Goal: Task Accomplishment & Management: Manage account settings

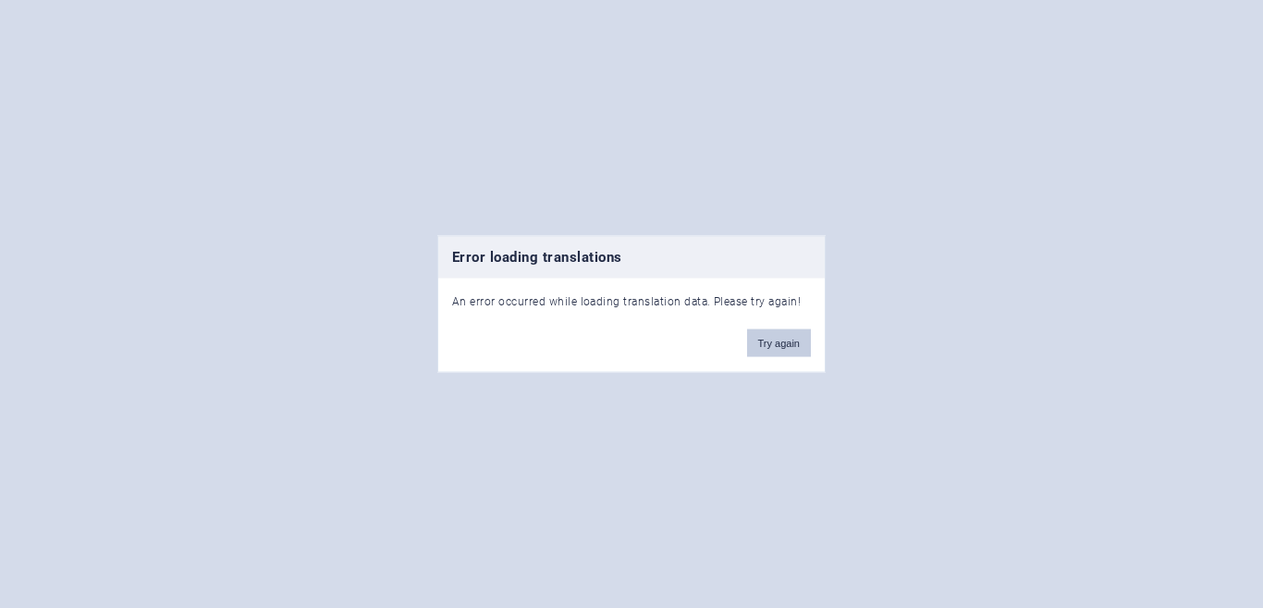
click at [766, 340] on button "Try again" at bounding box center [779, 343] width 64 height 28
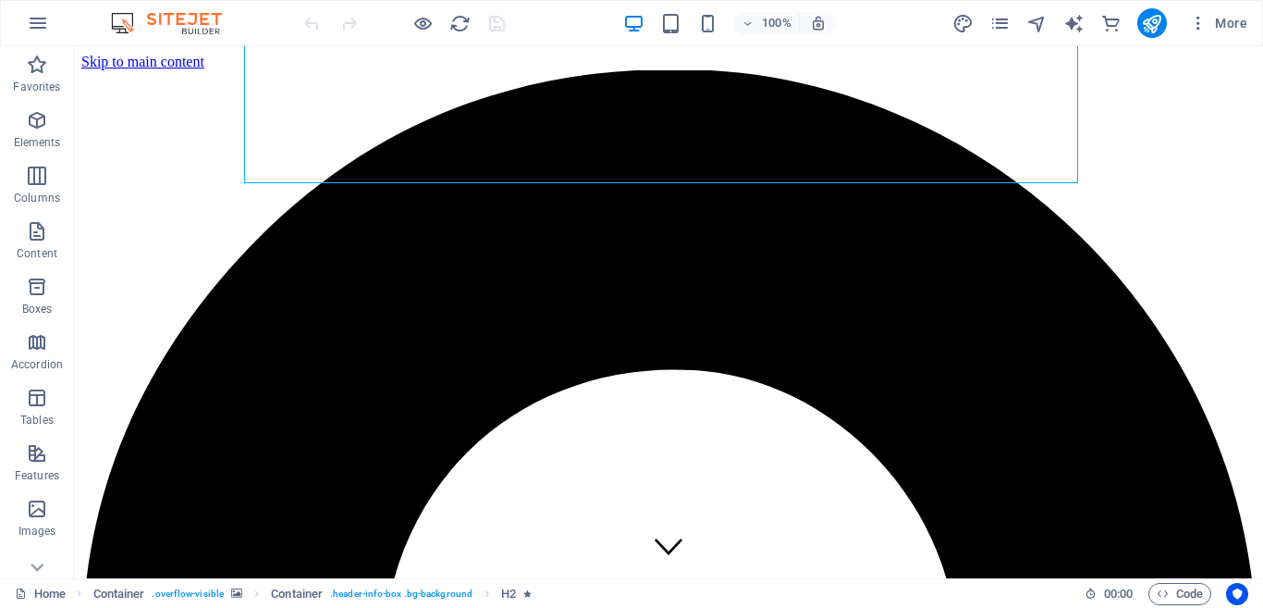
scroll to position [574, 0]
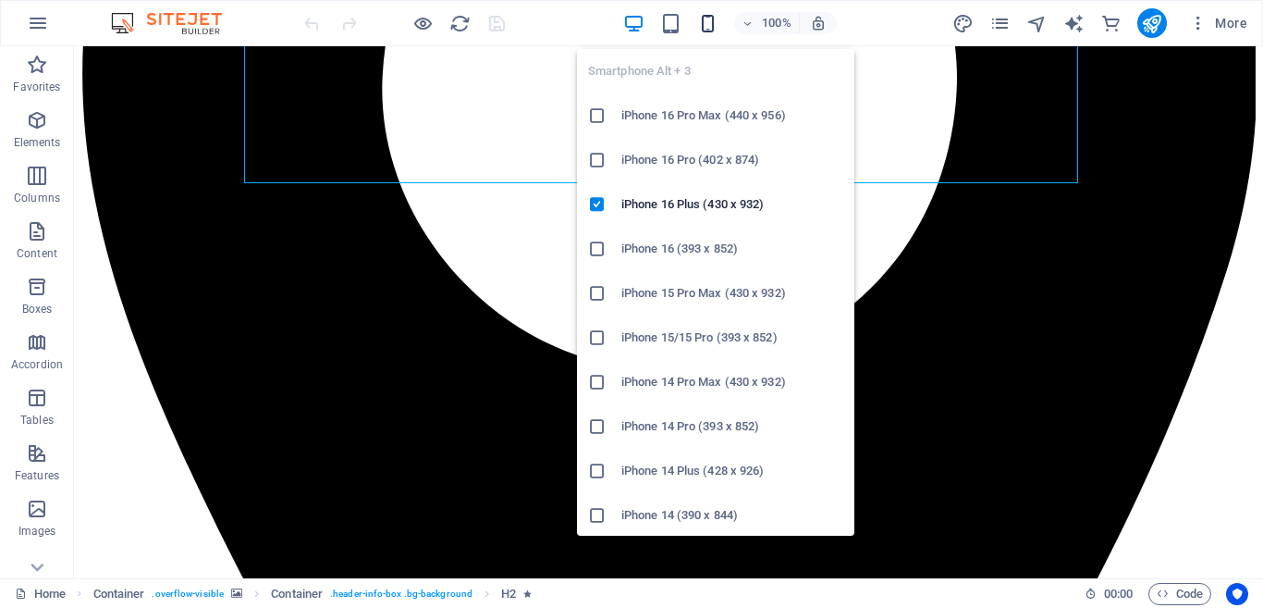
click at [706, 26] on icon "button" at bounding box center [707, 23] width 21 height 21
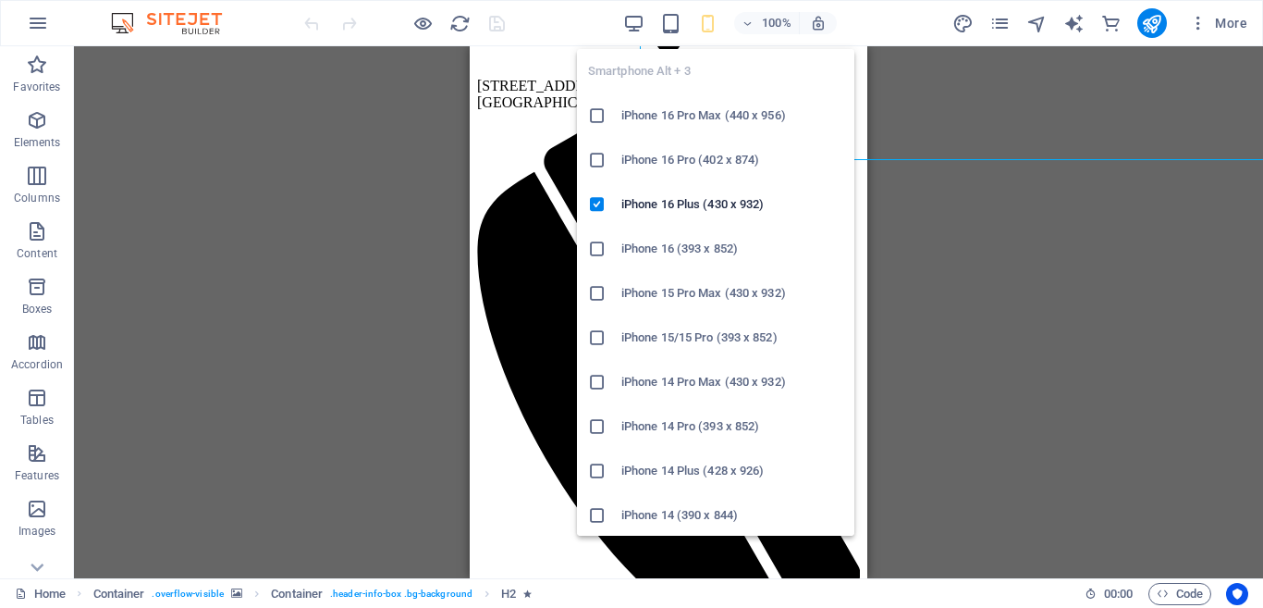
scroll to position [597, 0]
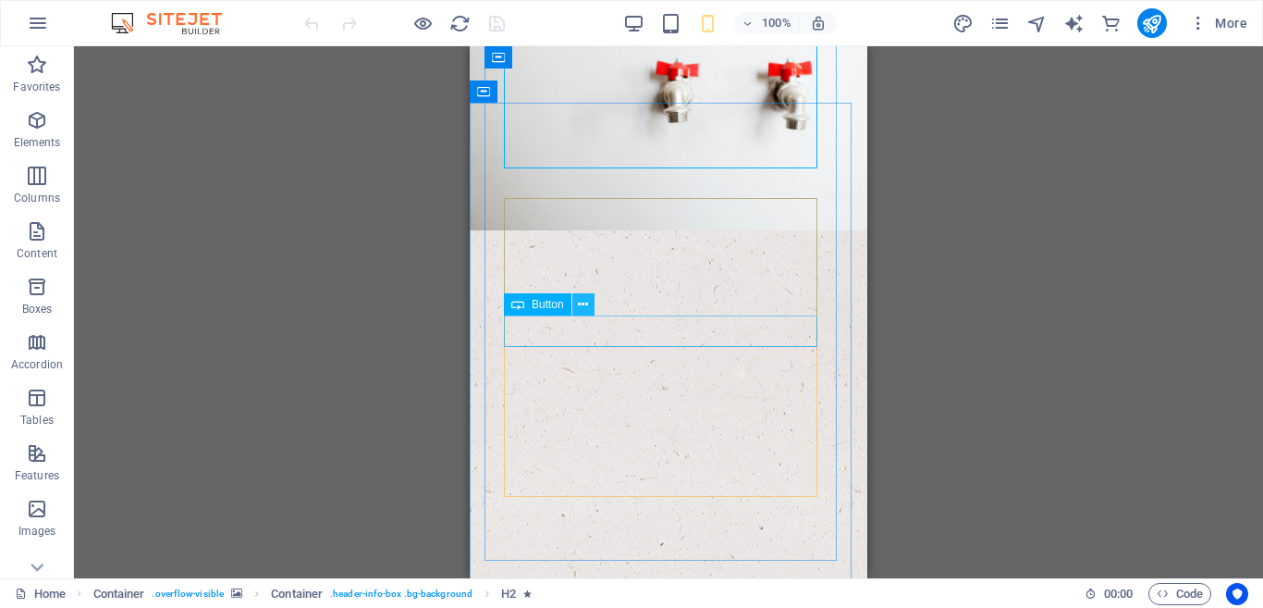
click at [583, 306] on icon at bounding box center [583, 304] width 10 height 19
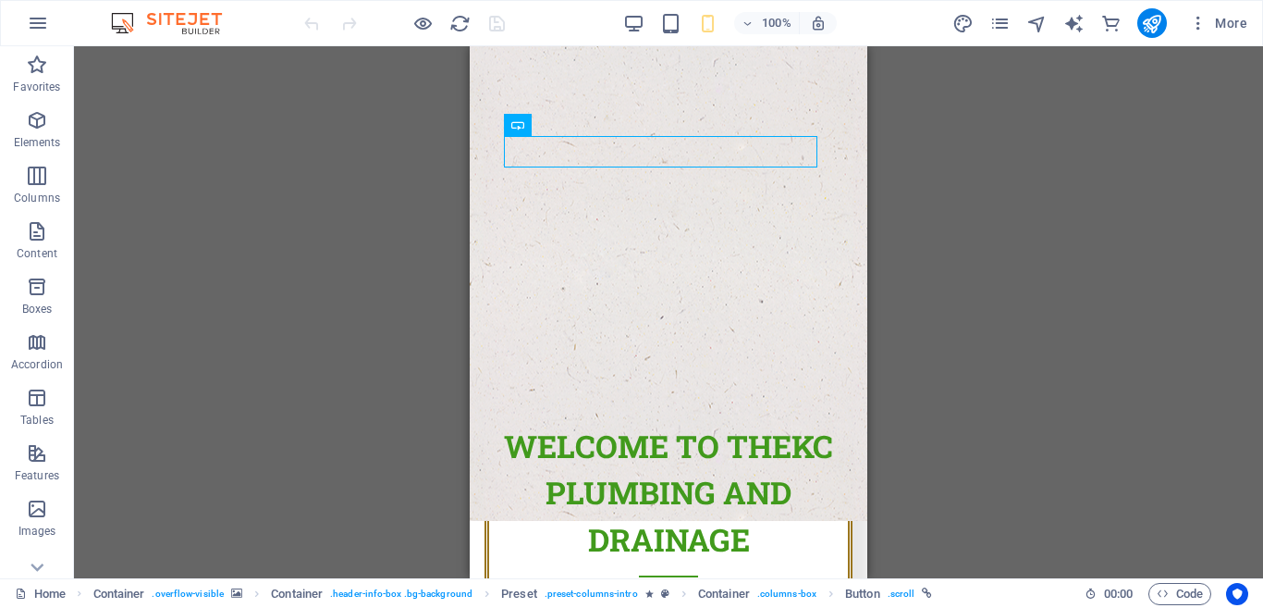
scroll to position [588, 0]
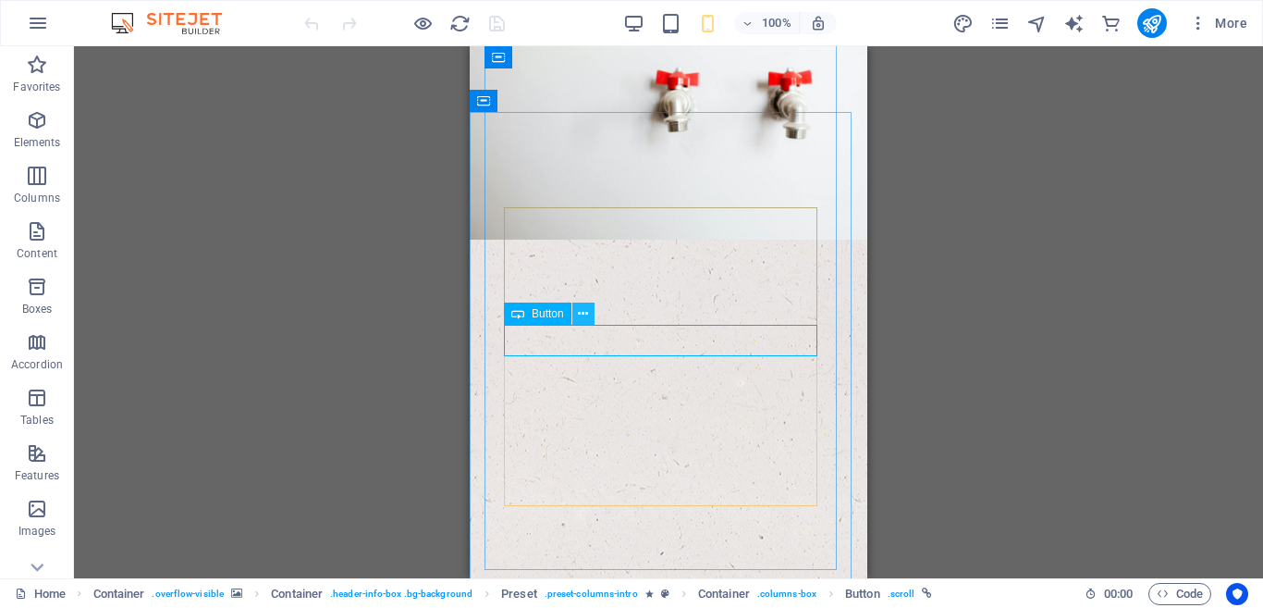
click at [583, 314] on icon at bounding box center [583, 313] width 10 height 19
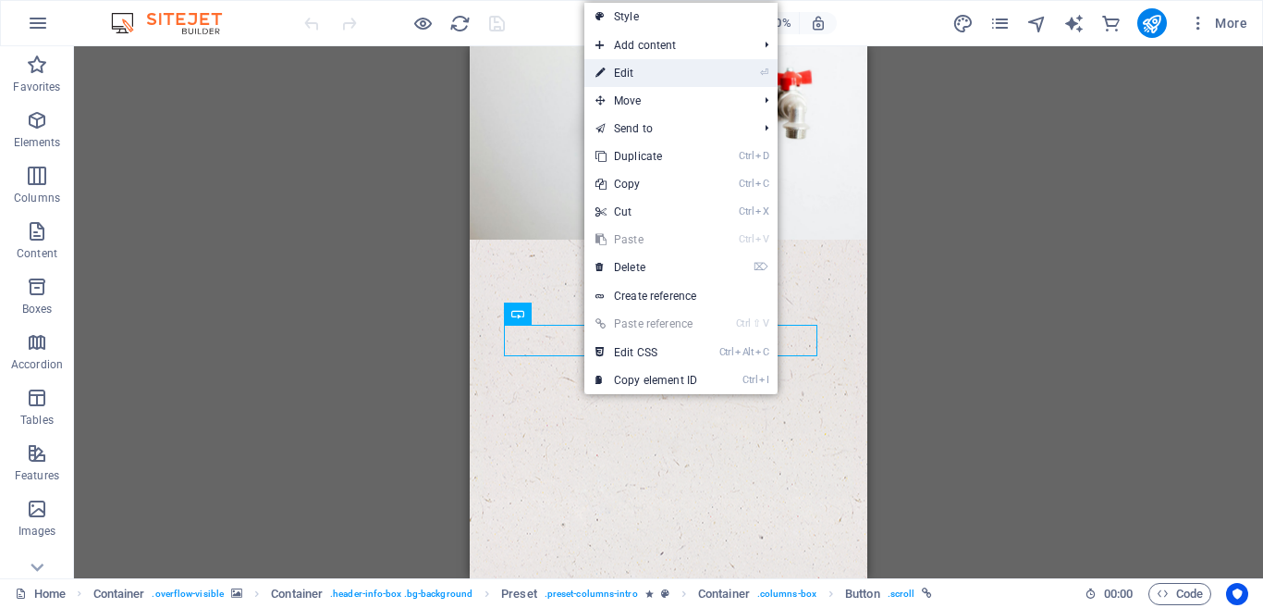
click at [651, 69] on link "⏎ Edit" at bounding box center [646, 73] width 124 height 28
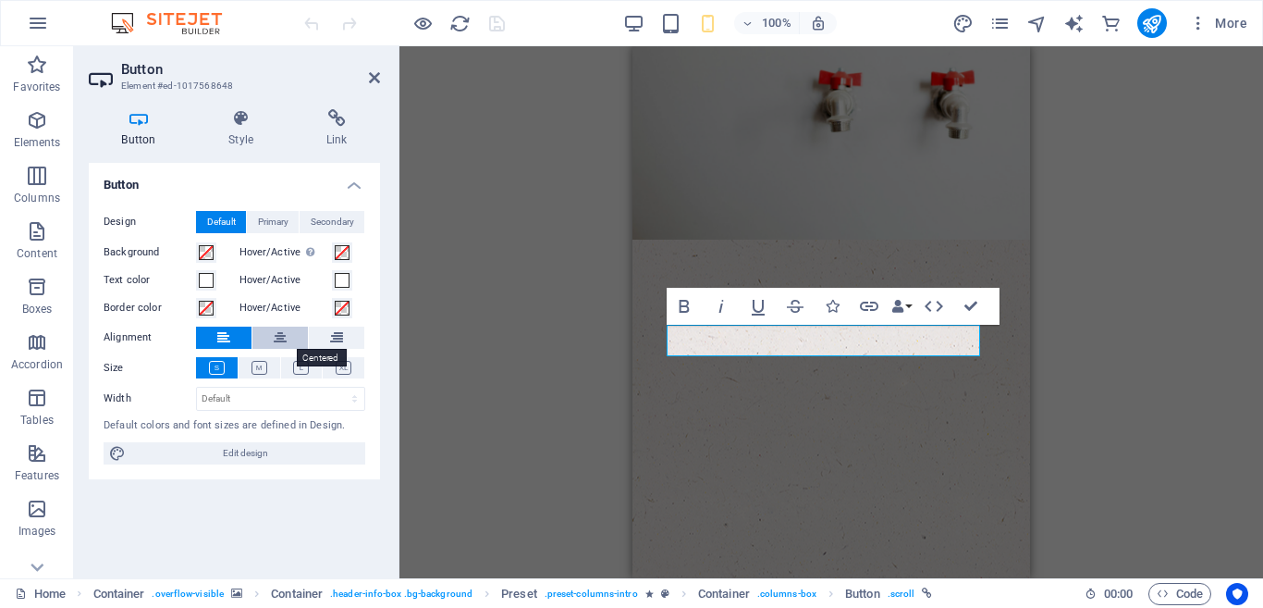
click at [279, 332] on icon at bounding box center [280, 337] width 13 height 22
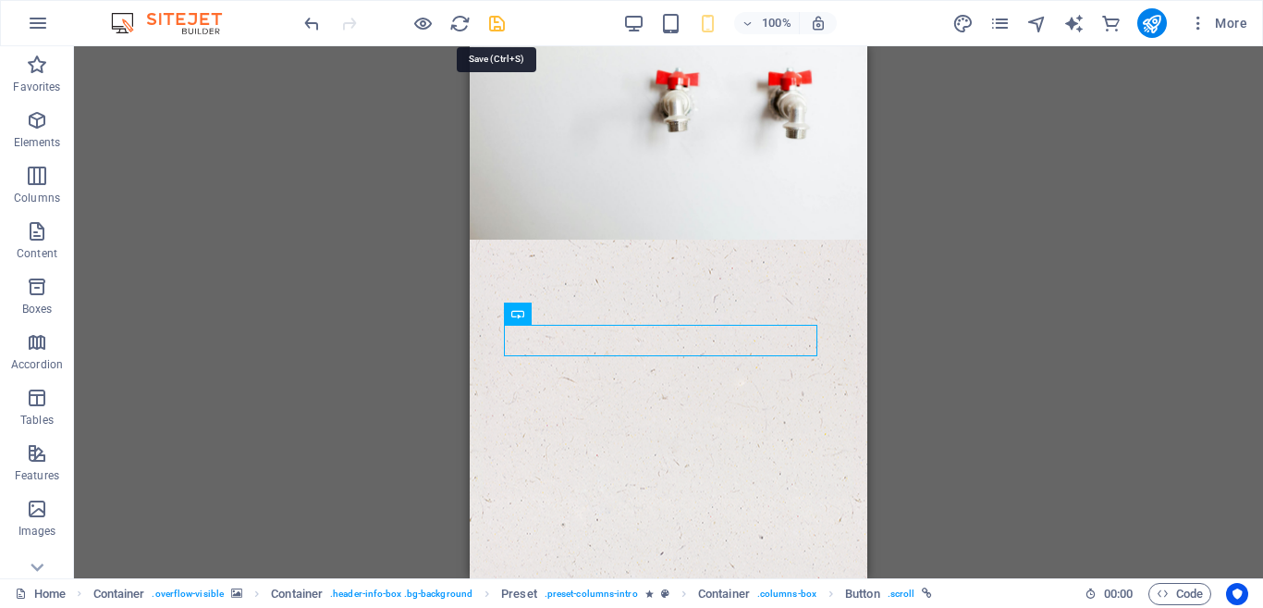
click at [499, 19] on icon "save" at bounding box center [496, 23] width 21 height 21
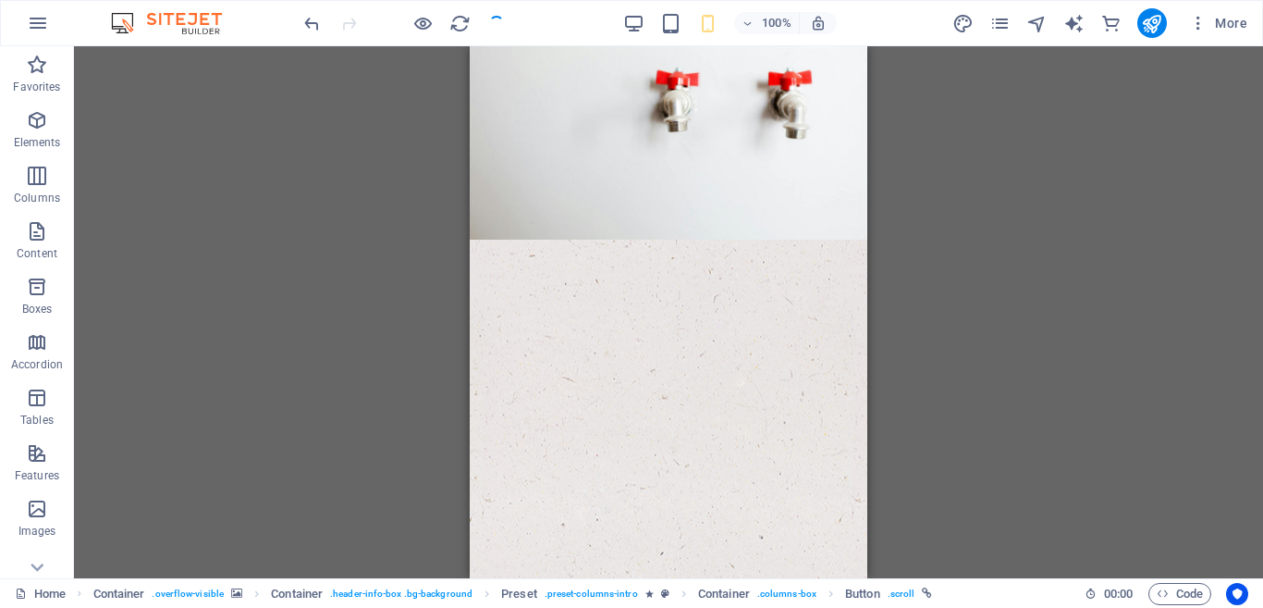
checkbox input "false"
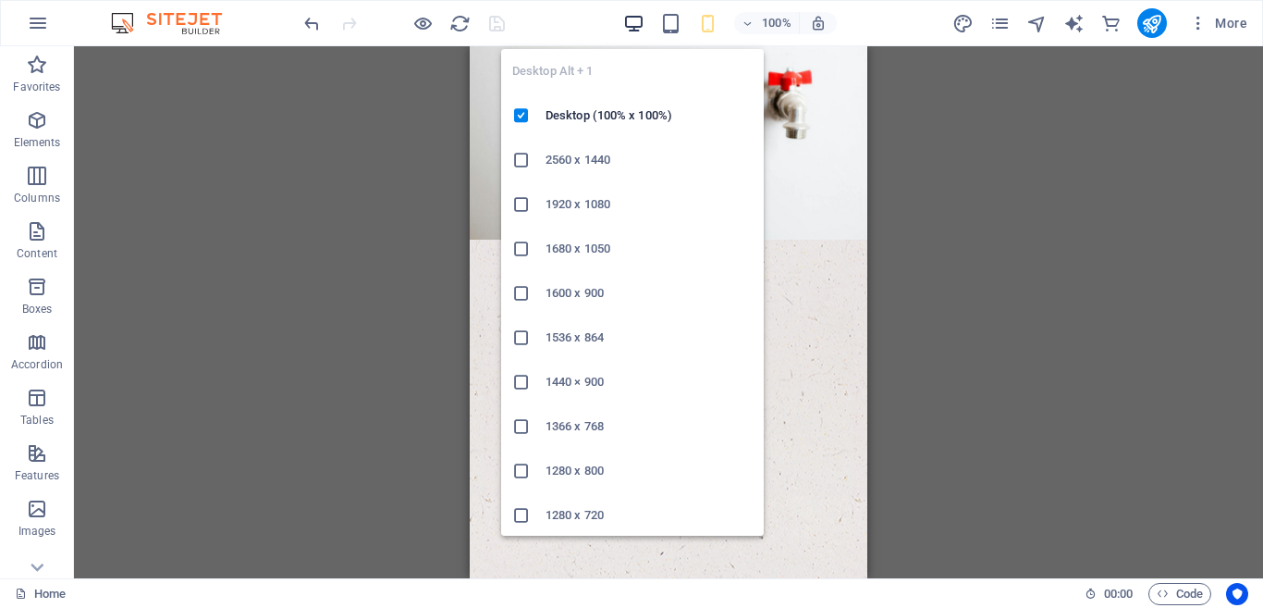
click at [638, 25] on icon "button" at bounding box center [633, 23] width 21 height 21
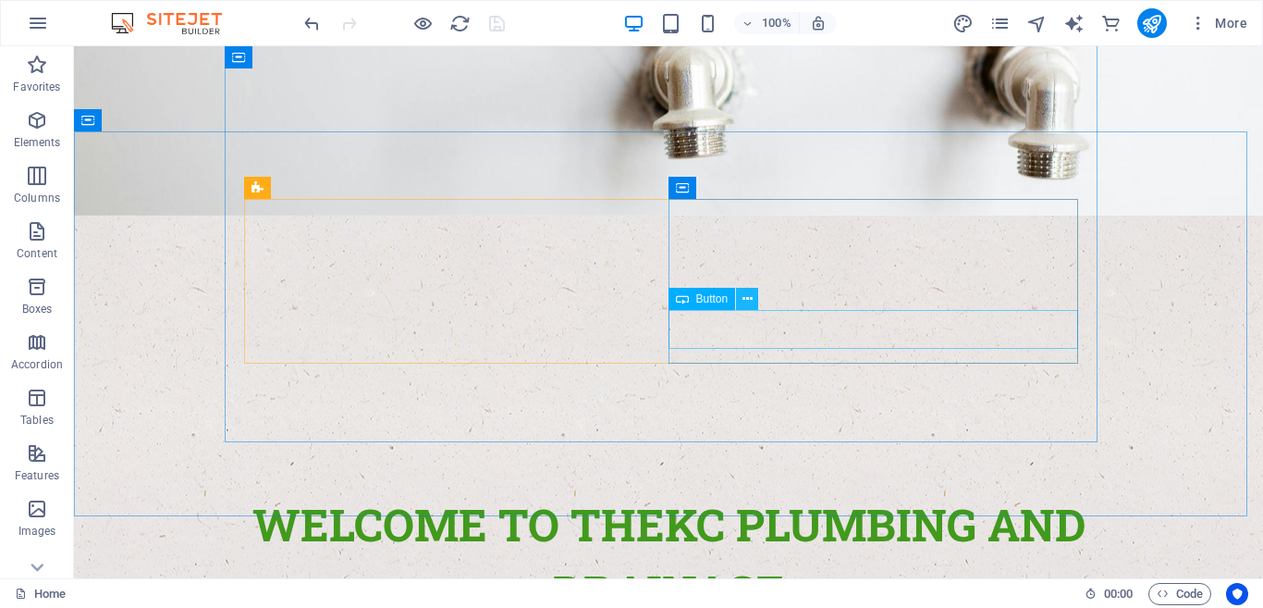
click at [746, 299] on icon at bounding box center [748, 298] width 10 height 19
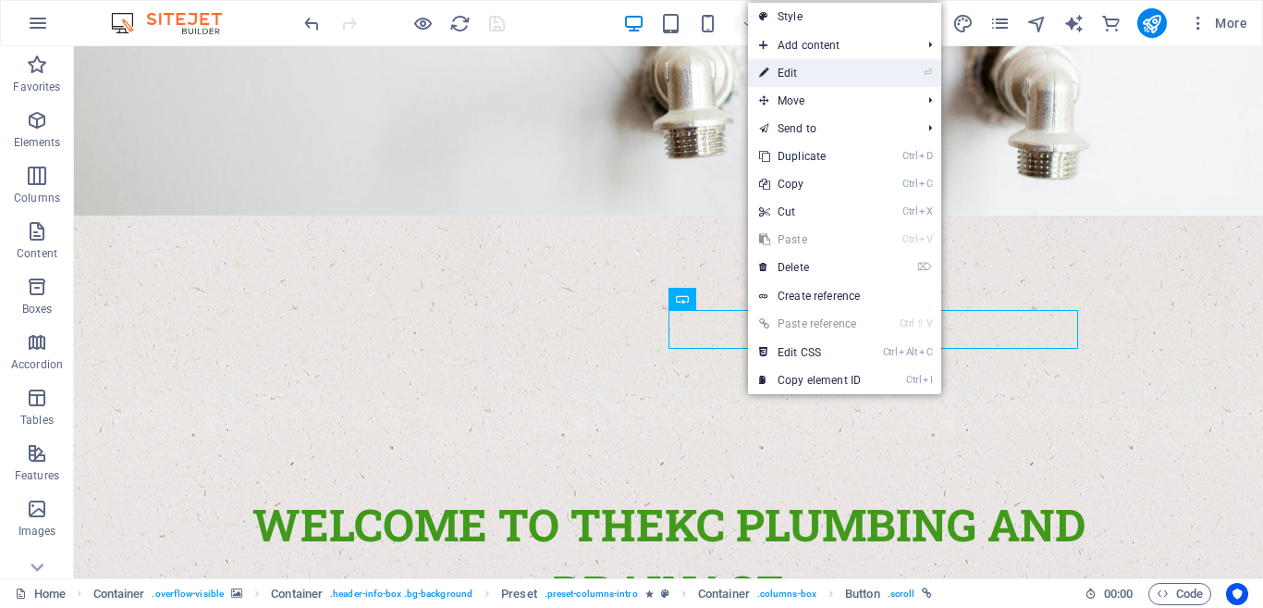
click at [781, 72] on link "⏎ Edit" at bounding box center [810, 73] width 124 height 28
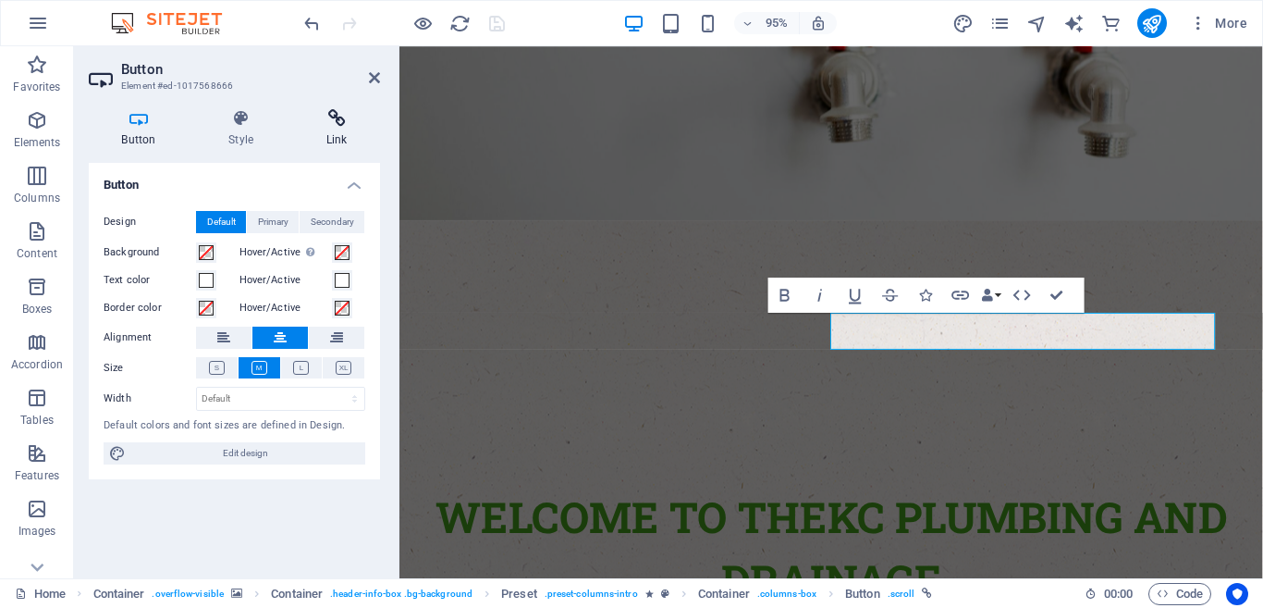
click at [341, 124] on icon at bounding box center [336, 118] width 87 height 18
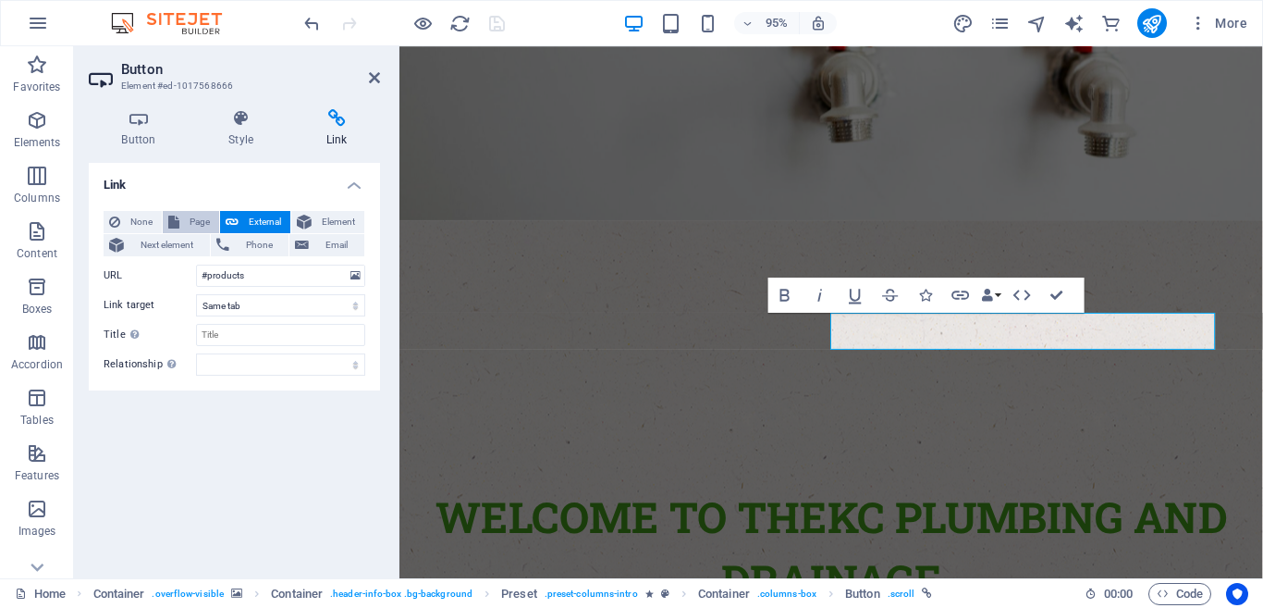
click at [205, 215] on span "Page" at bounding box center [199, 222] width 29 height 22
click at [240, 277] on select "Home Subpage Legal Notice Privacy" at bounding box center [280, 275] width 169 height 22
select select "0"
click at [196, 264] on select "Home Subpage Legal Notice Privacy" at bounding box center [280, 275] width 169 height 22
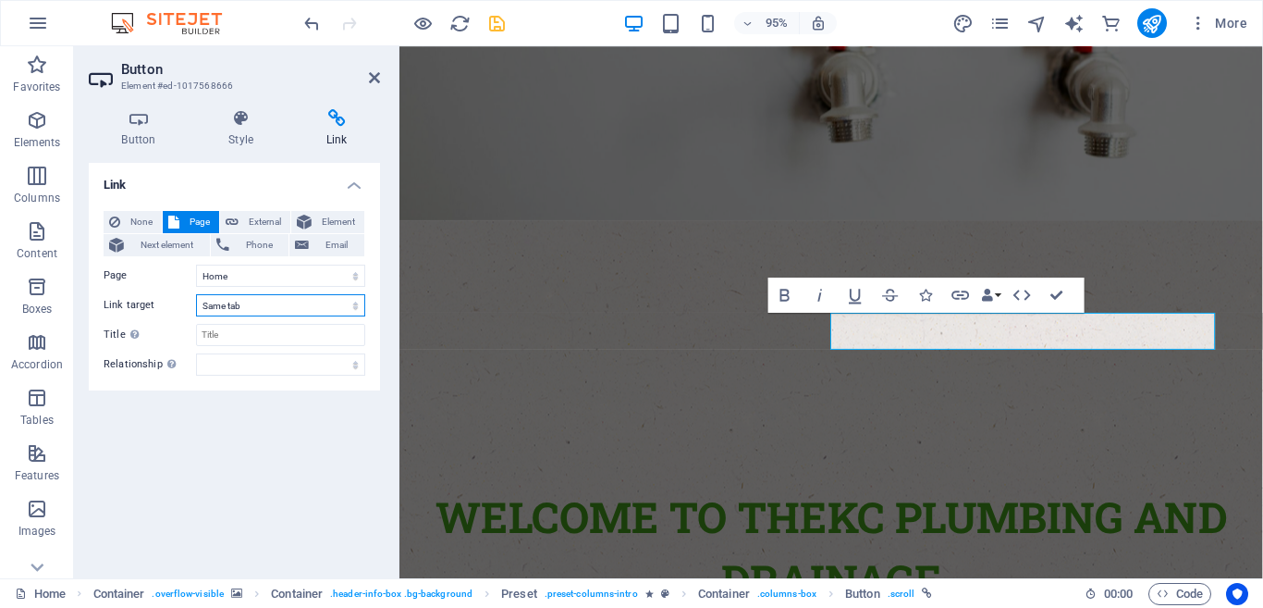
click at [226, 307] on select "New tab Same tab Overlay" at bounding box center [280, 305] width 169 height 22
click at [226, 332] on input "Title Additional link description, should not be the same as the link text. The…" at bounding box center [280, 335] width 169 height 22
click at [374, 78] on icon at bounding box center [374, 77] width 11 height 15
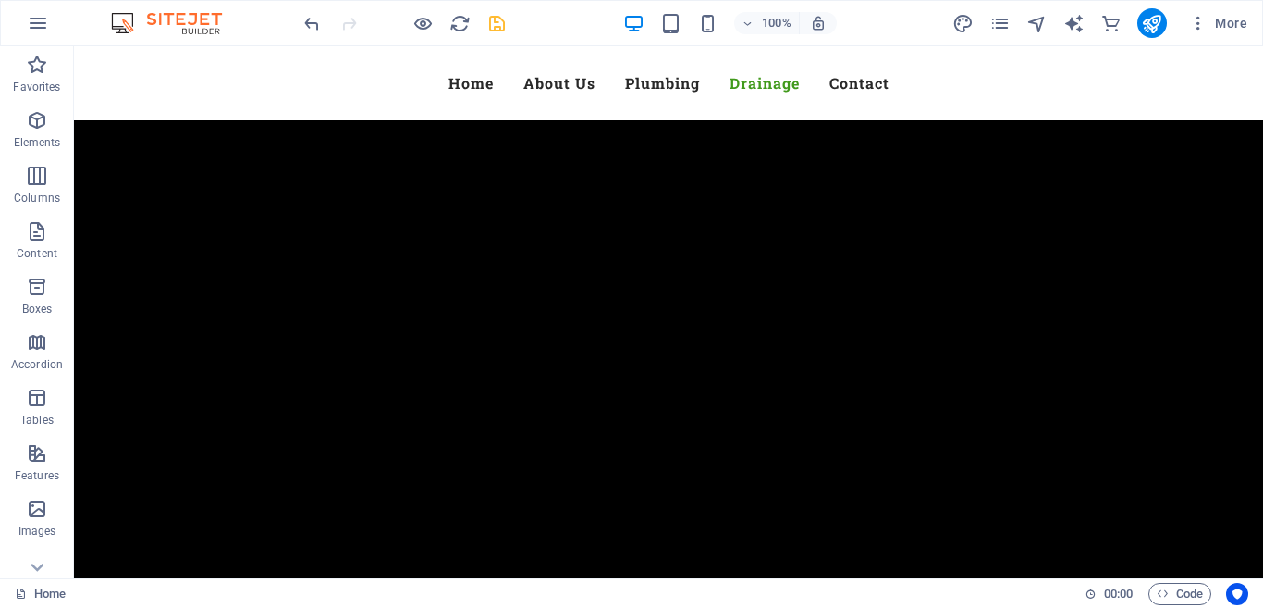
scroll to position [5726, 0]
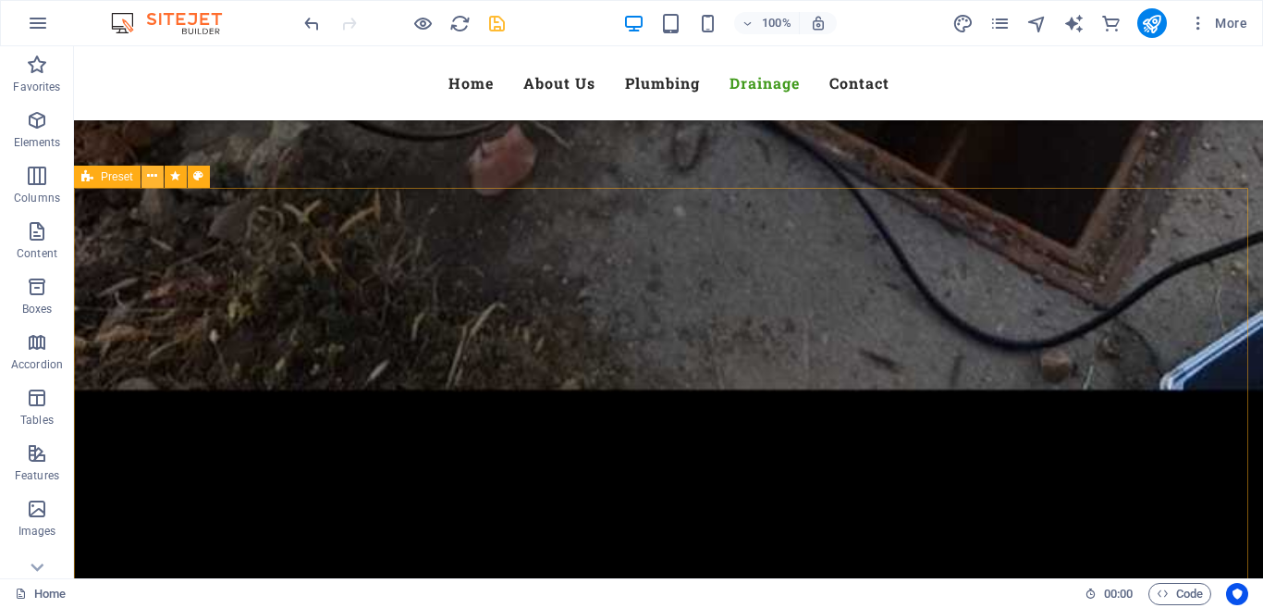
click at [151, 180] on icon at bounding box center [152, 175] width 10 height 19
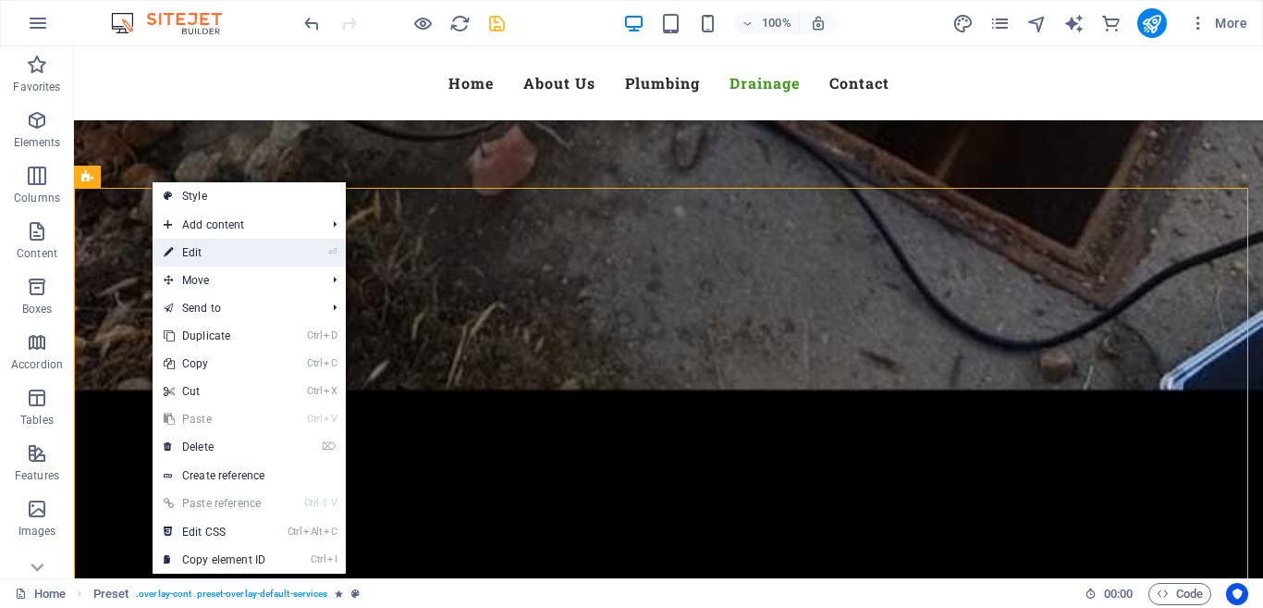
click at [184, 253] on link "⏎ Edit" at bounding box center [215, 253] width 124 height 28
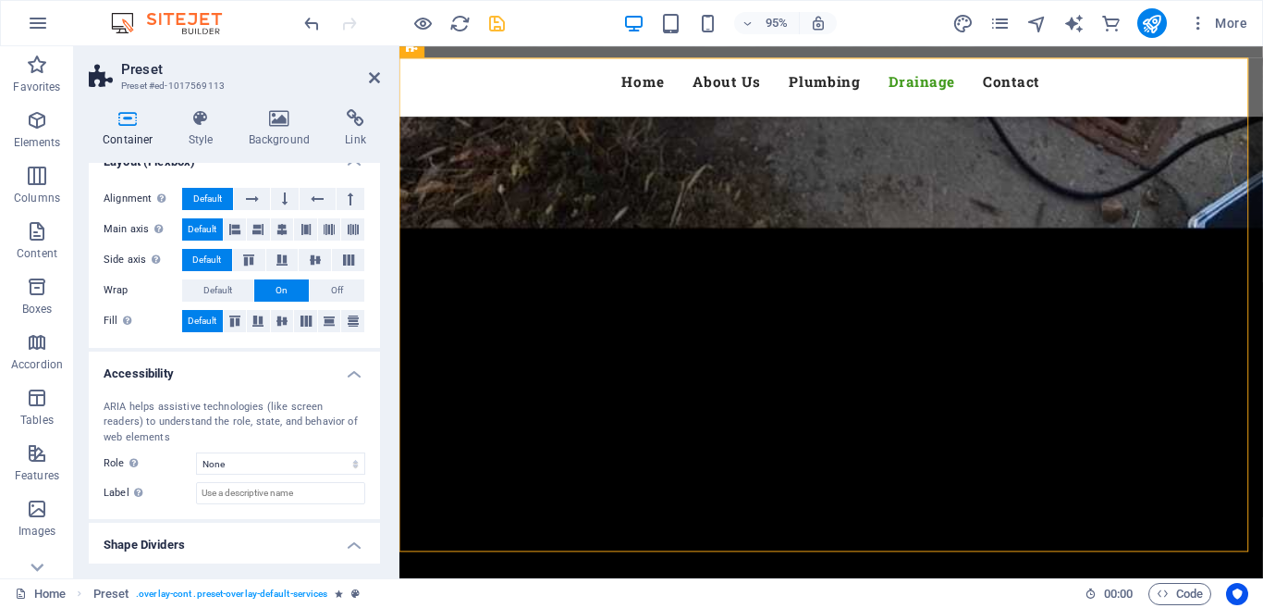
scroll to position [311, 0]
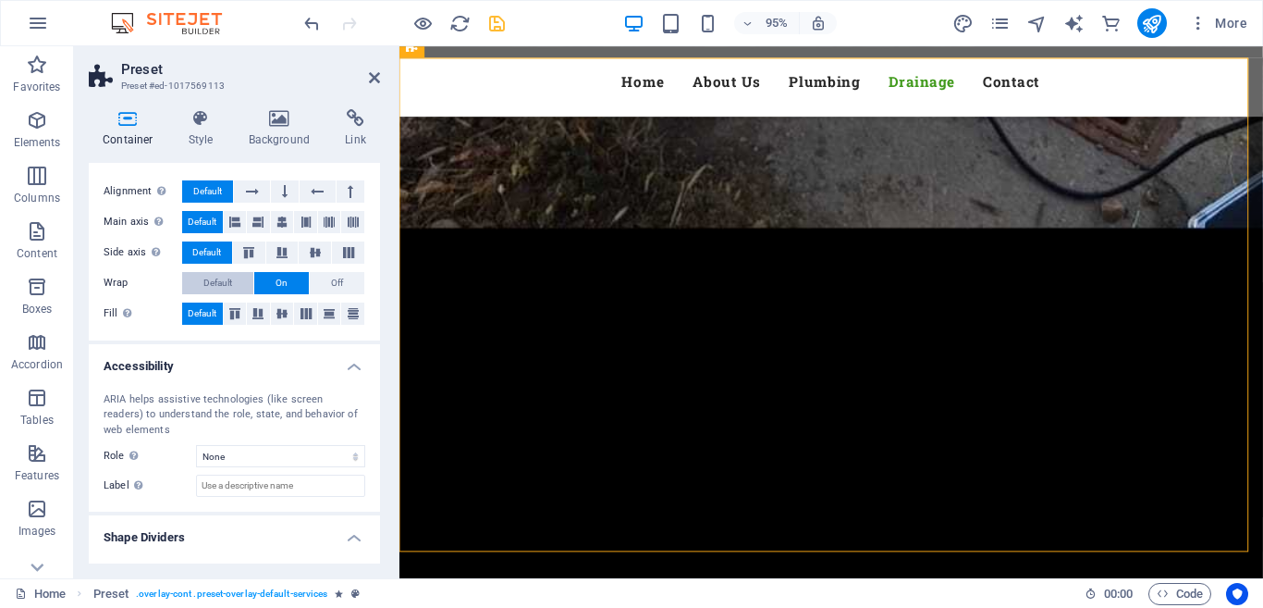
click at [205, 274] on span "Default" at bounding box center [217, 283] width 29 height 22
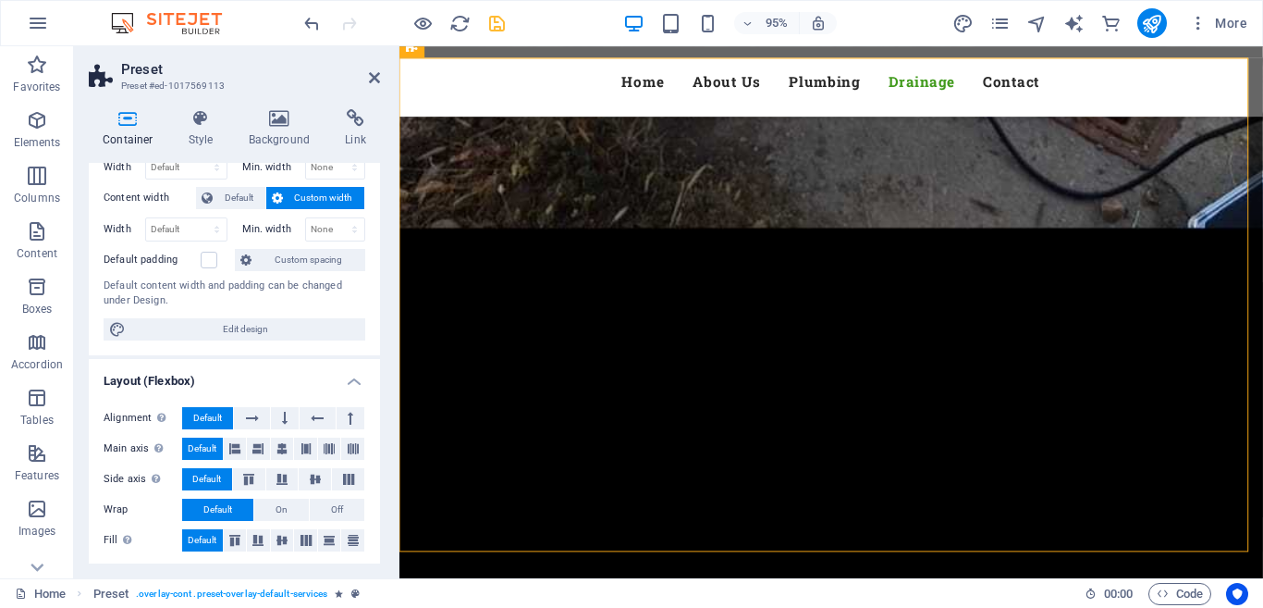
scroll to position [0, 0]
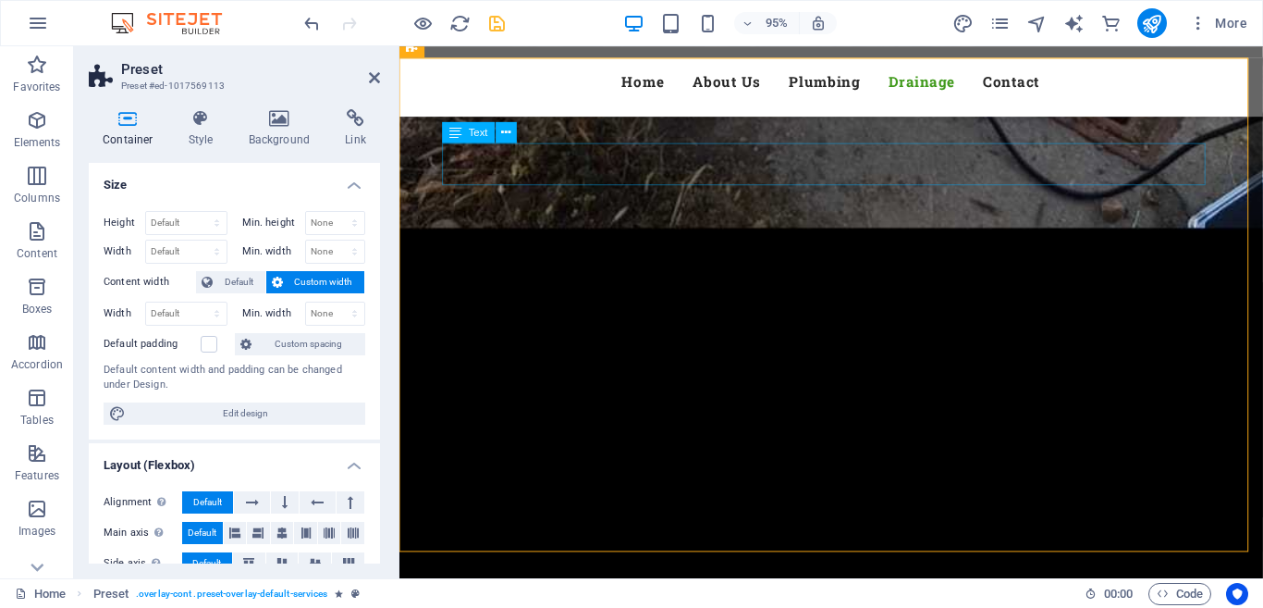
click at [506, 133] on icon at bounding box center [506, 132] width 9 height 18
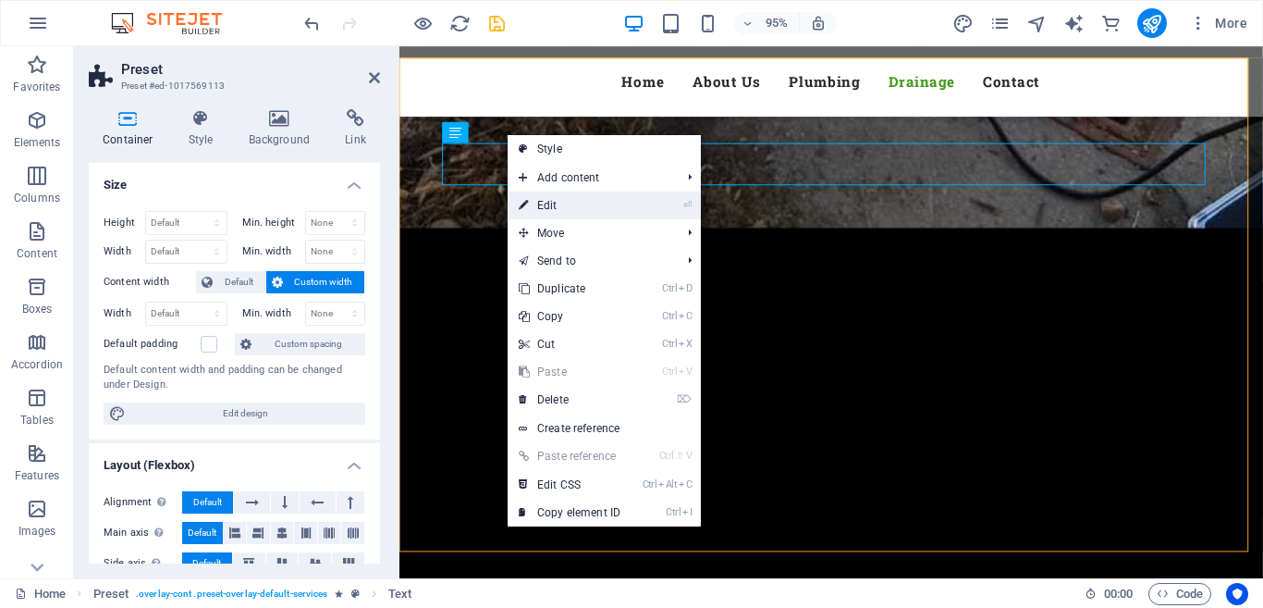
click at [564, 206] on link "⏎ Edit" at bounding box center [570, 205] width 124 height 28
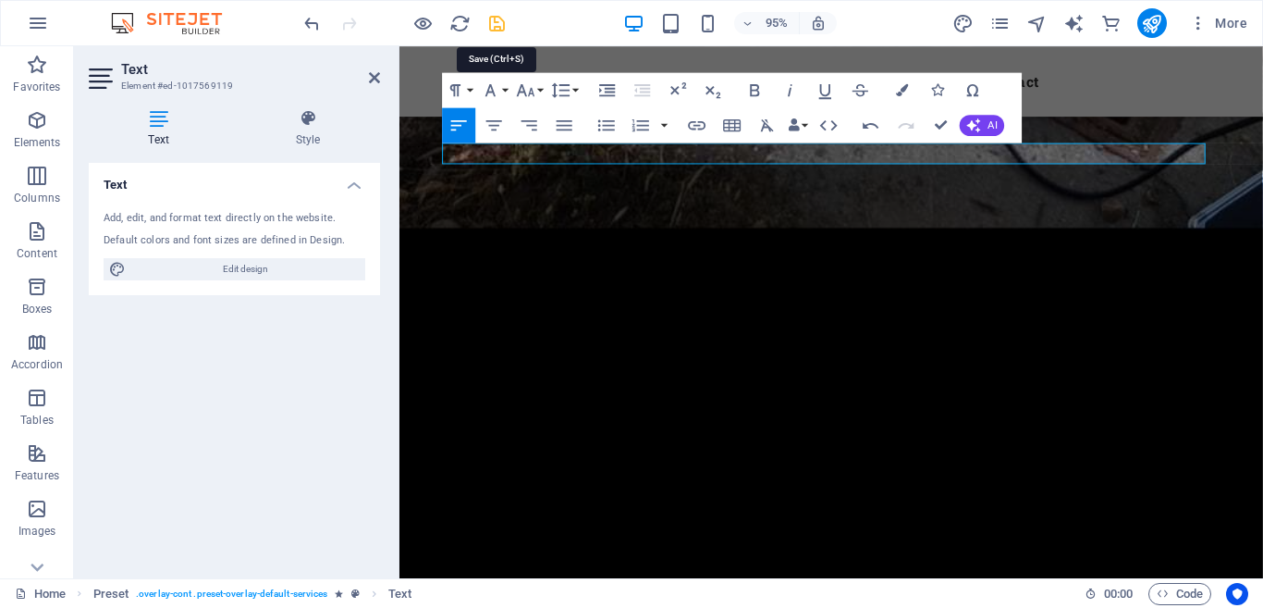
click at [494, 23] on icon "save" at bounding box center [496, 23] width 21 height 21
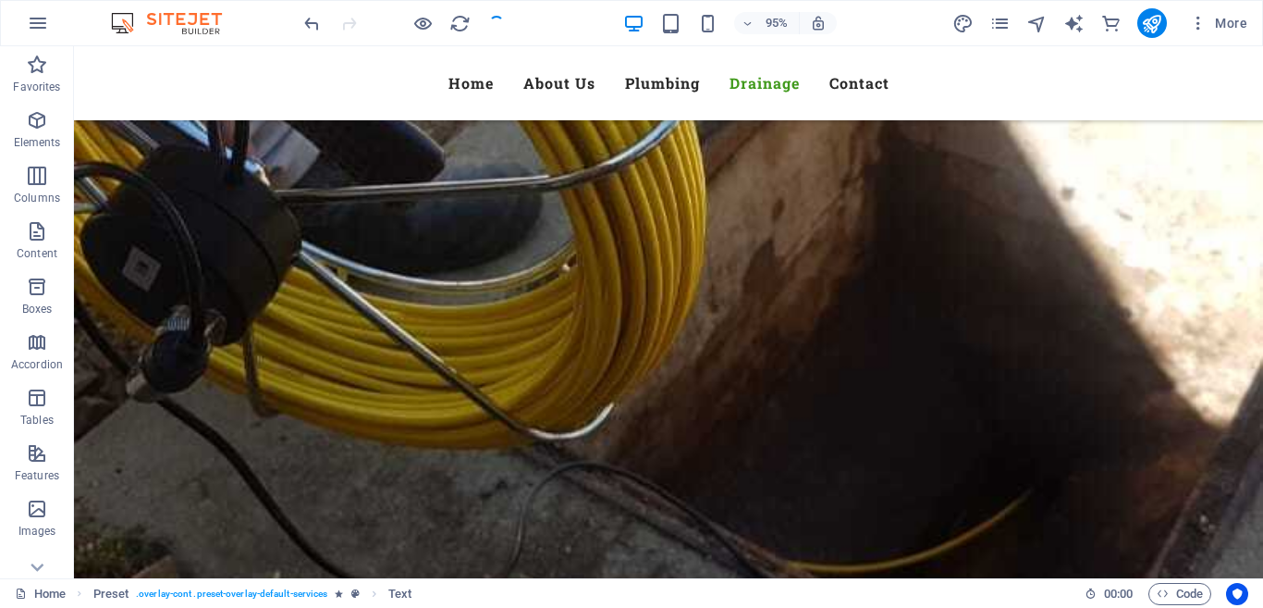
checkbox input "false"
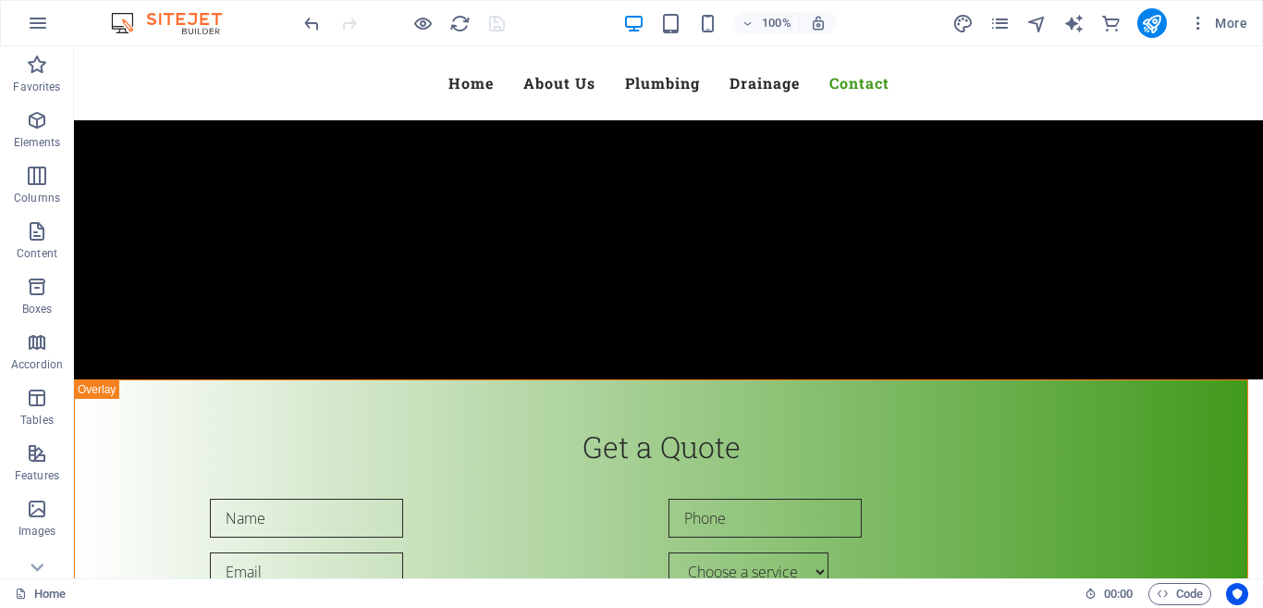
scroll to position [6389, 0]
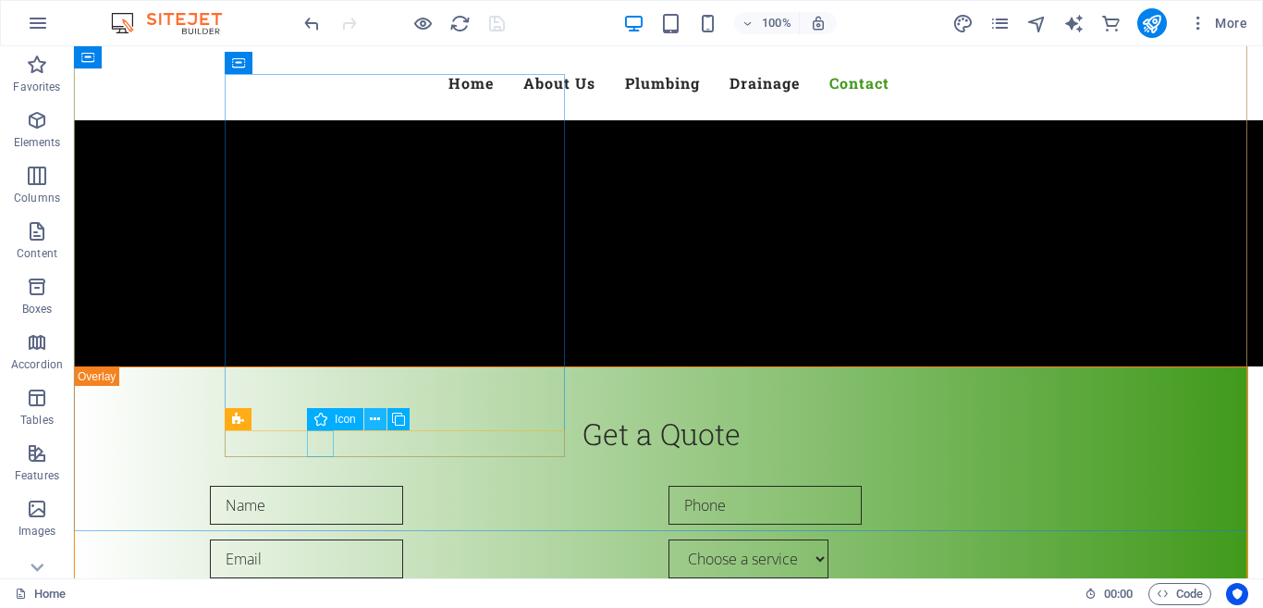
click at [369, 420] on button at bounding box center [375, 419] width 22 height 22
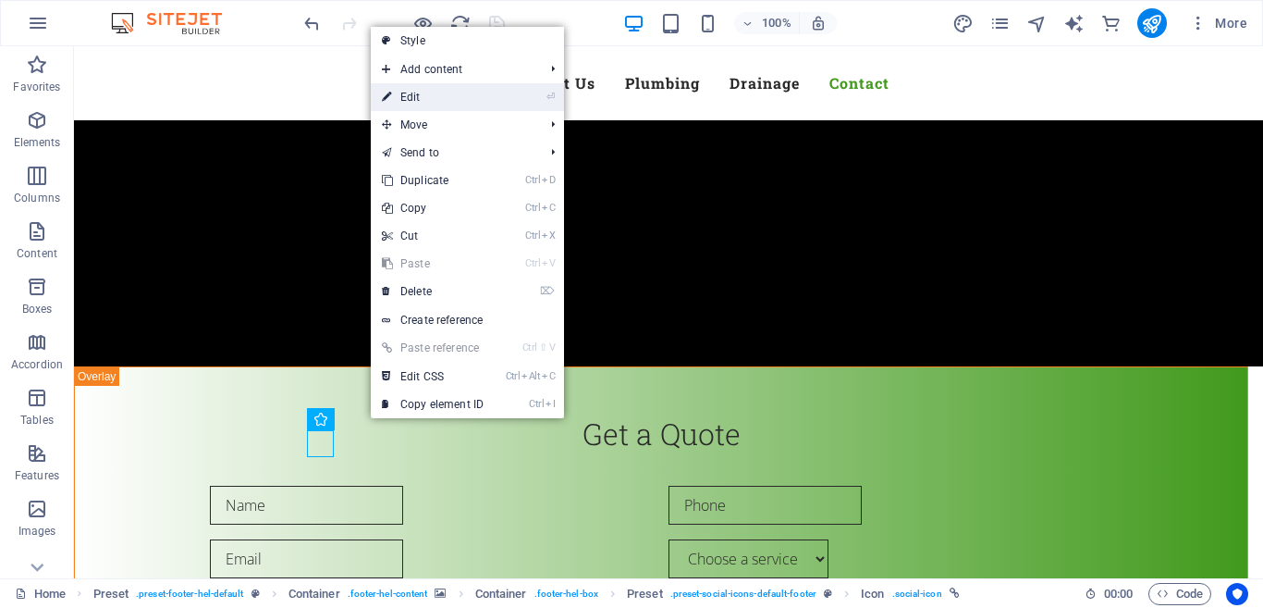
click at [460, 100] on link "⏎ Edit" at bounding box center [433, 97] width 124 height 28
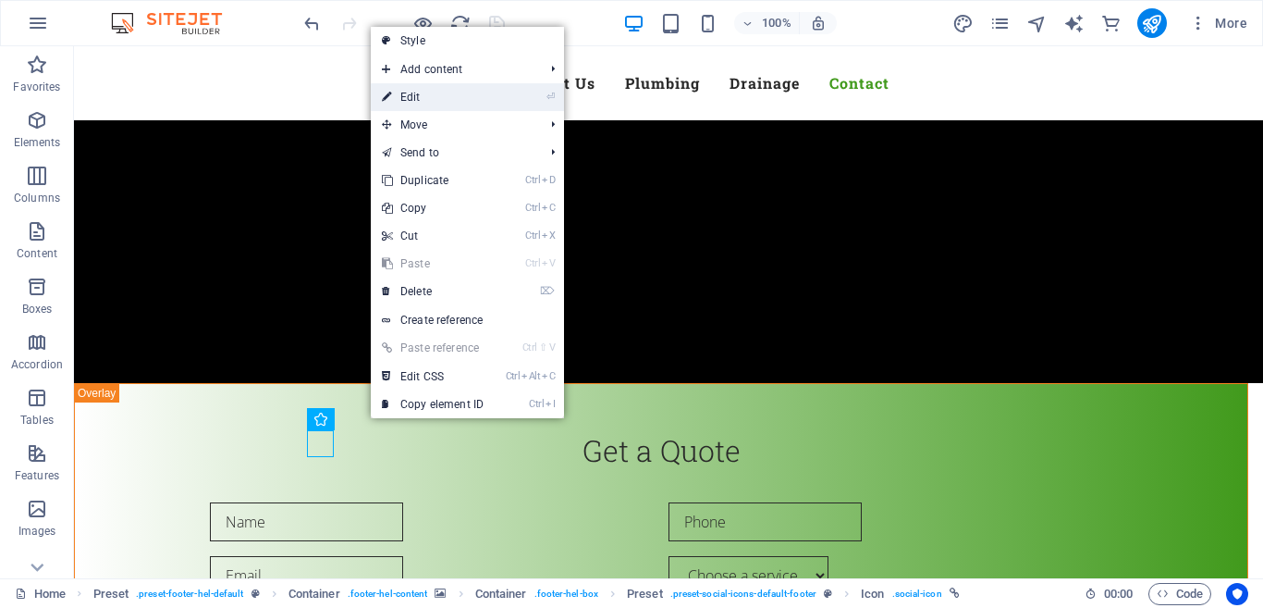
select select "xMidYMid"
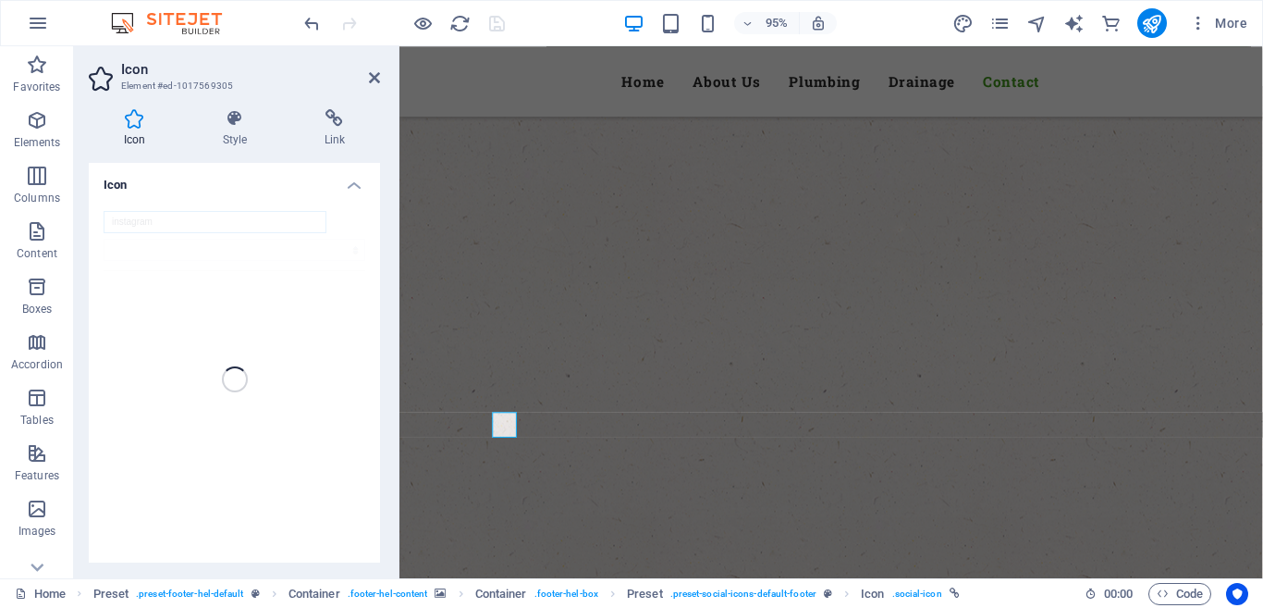
scroll to position [5798, 0]
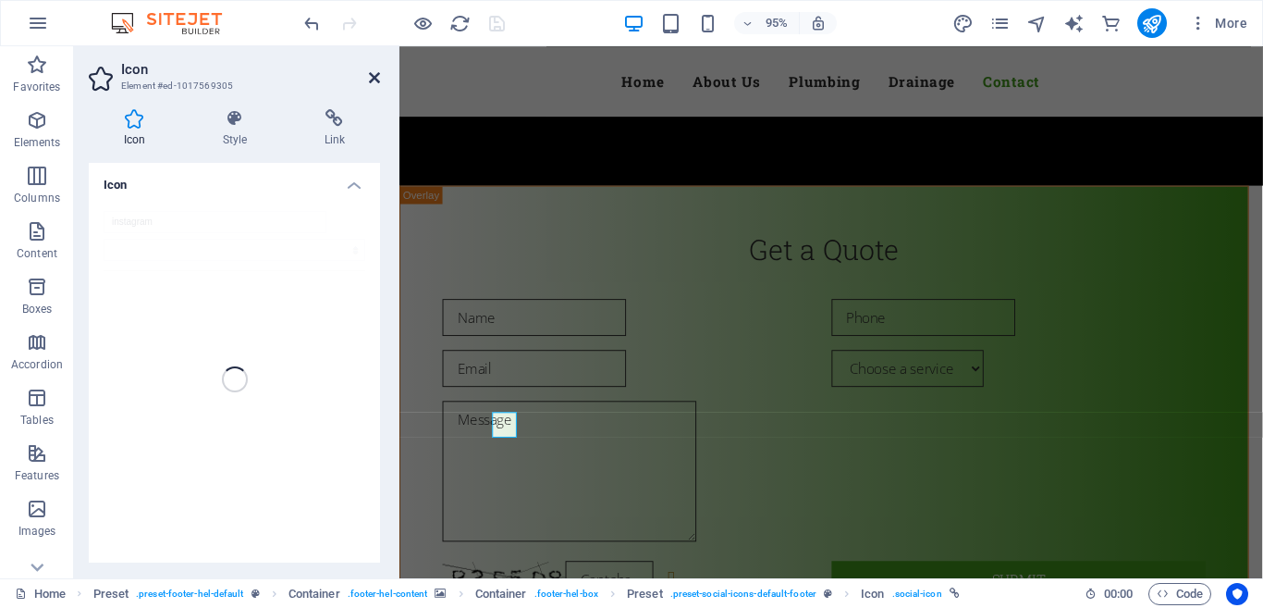
click at [375, 74] on icon at bounding box center [374, 77] width 11 height 15
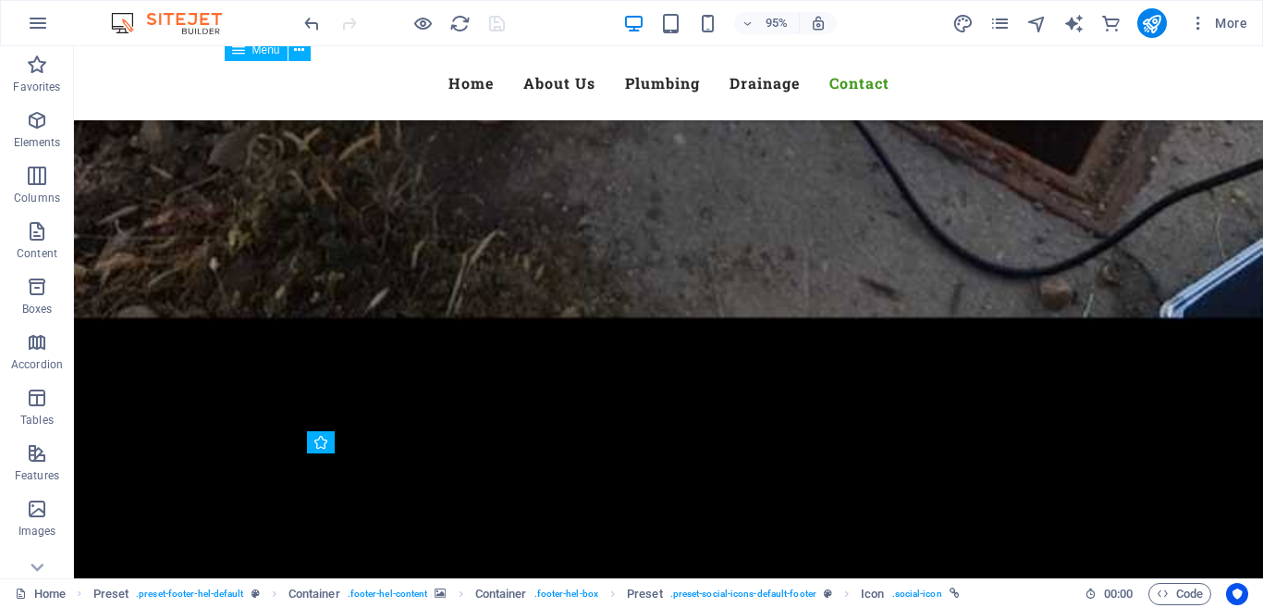
scroll to position [6366, 0]
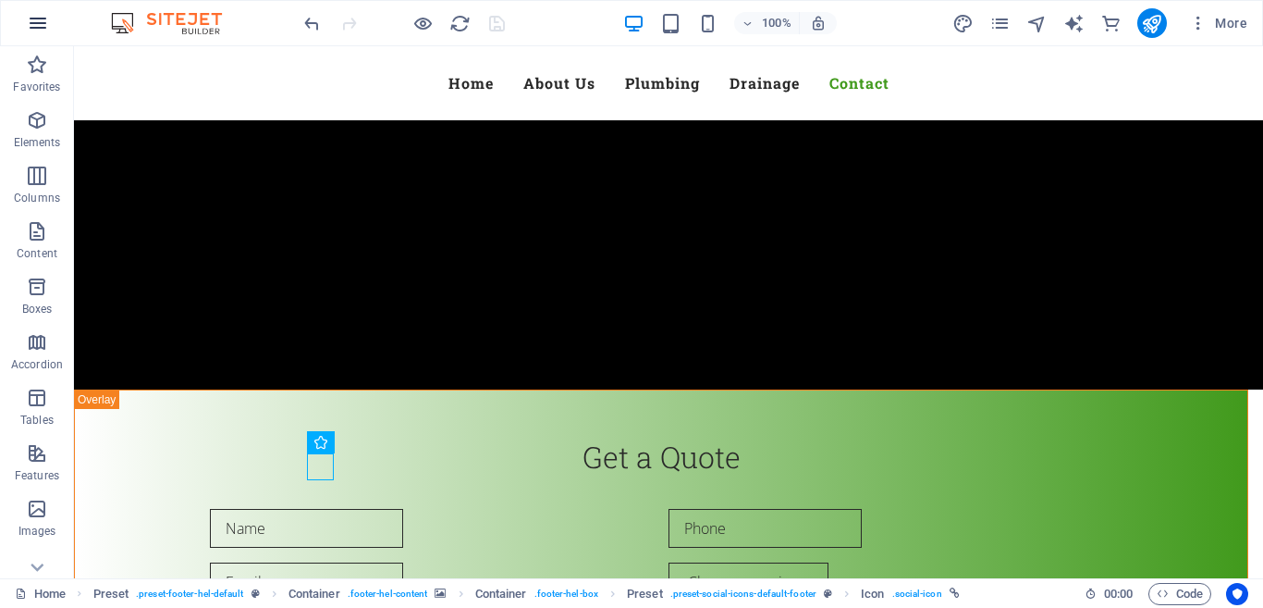
click at [45, 22] on icon "button" at bounding box center [38, 23] width 22 height 22
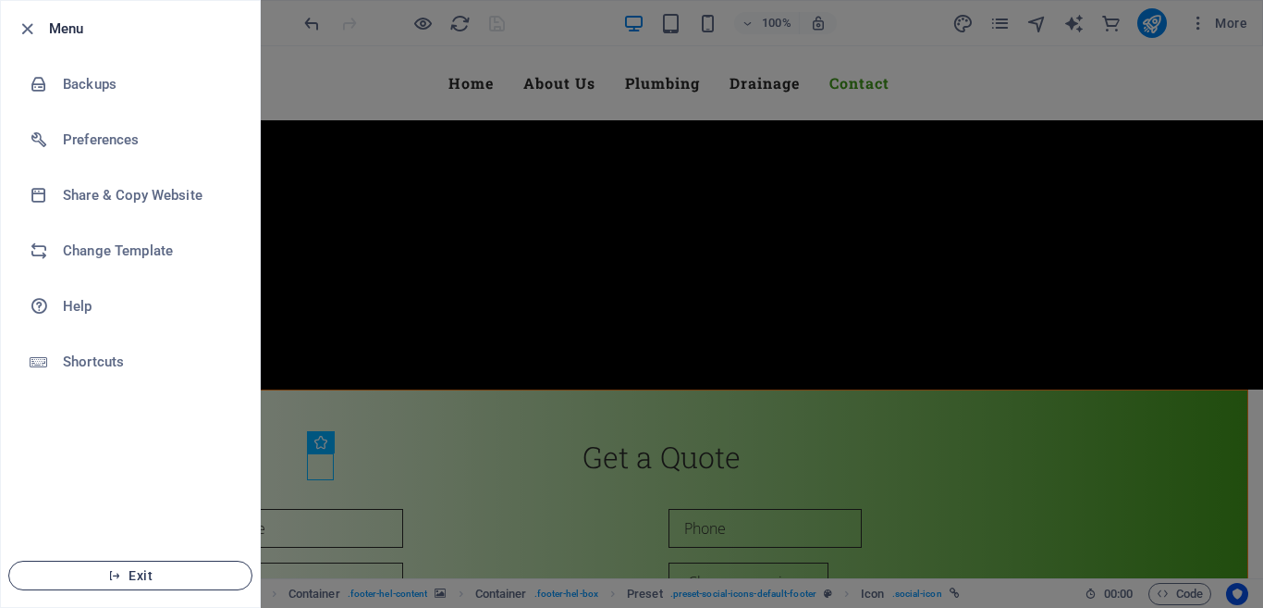
click at [153, 567] on button "Exit" at bounding box center [130, 575] width 244 height 30
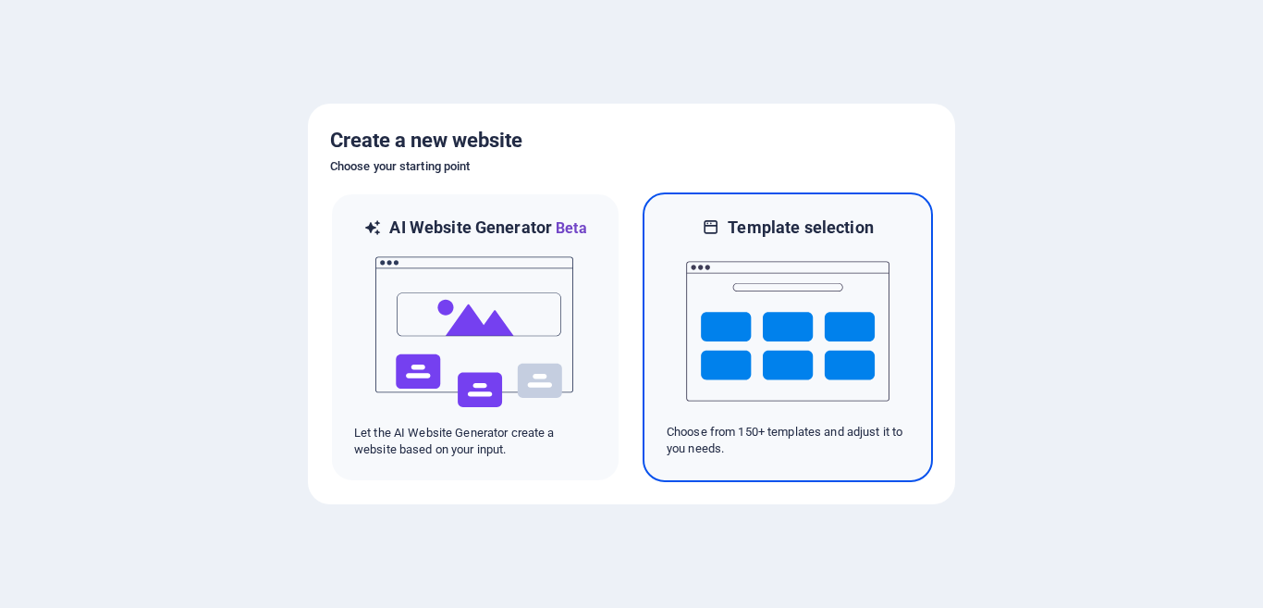
click at [799, 334] on img at bounding box center [787, 331] width 203 height 185
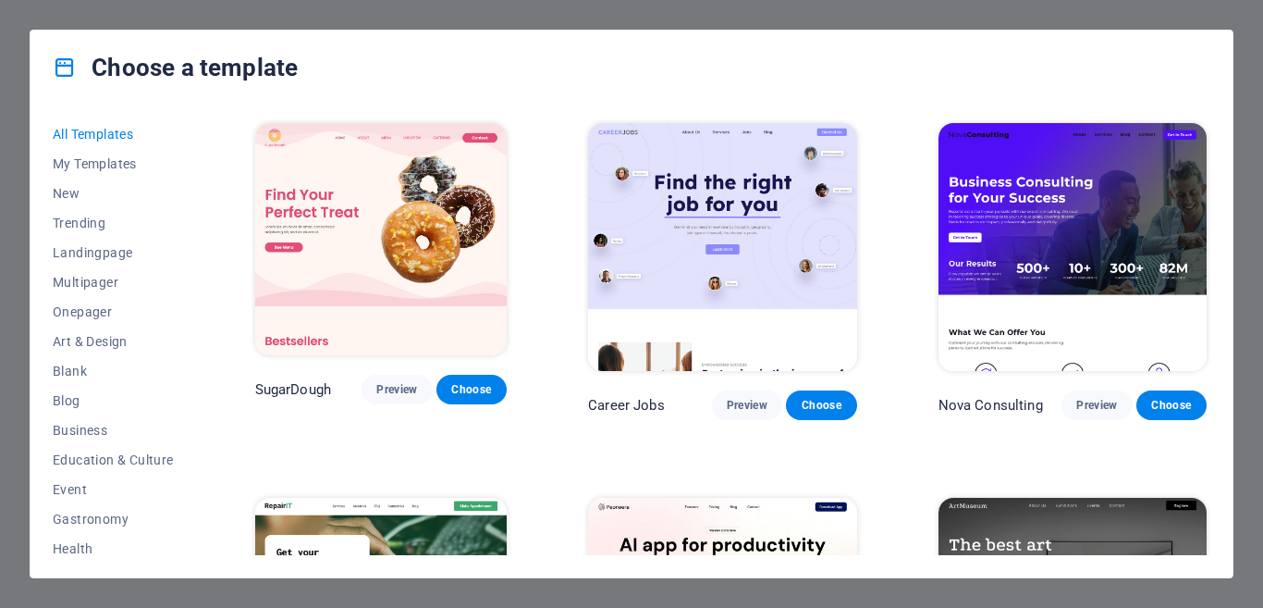
click at [187, 309] on div "All Templates My Templates New Trending Landingpage Multipager Onepager Art & D…" at bounding box center [124, 337] width 143 height 436
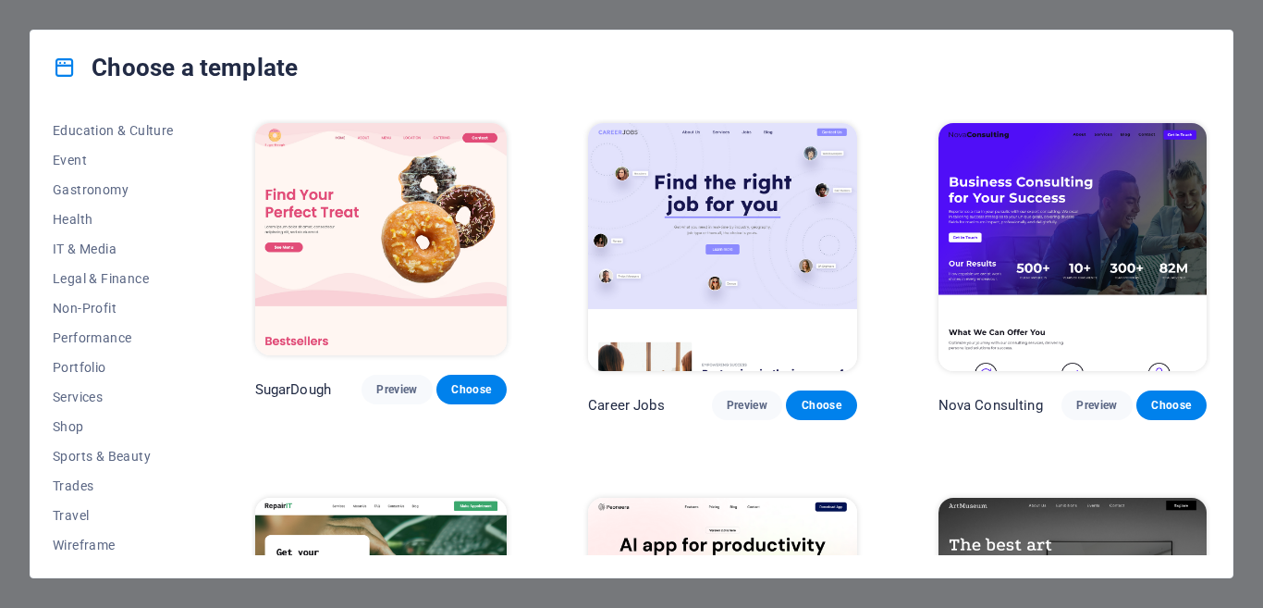
scroll to position [334, 0]
click at [118, 510] on span "Travel" at bounding box center [113, 510] width 121 height 15
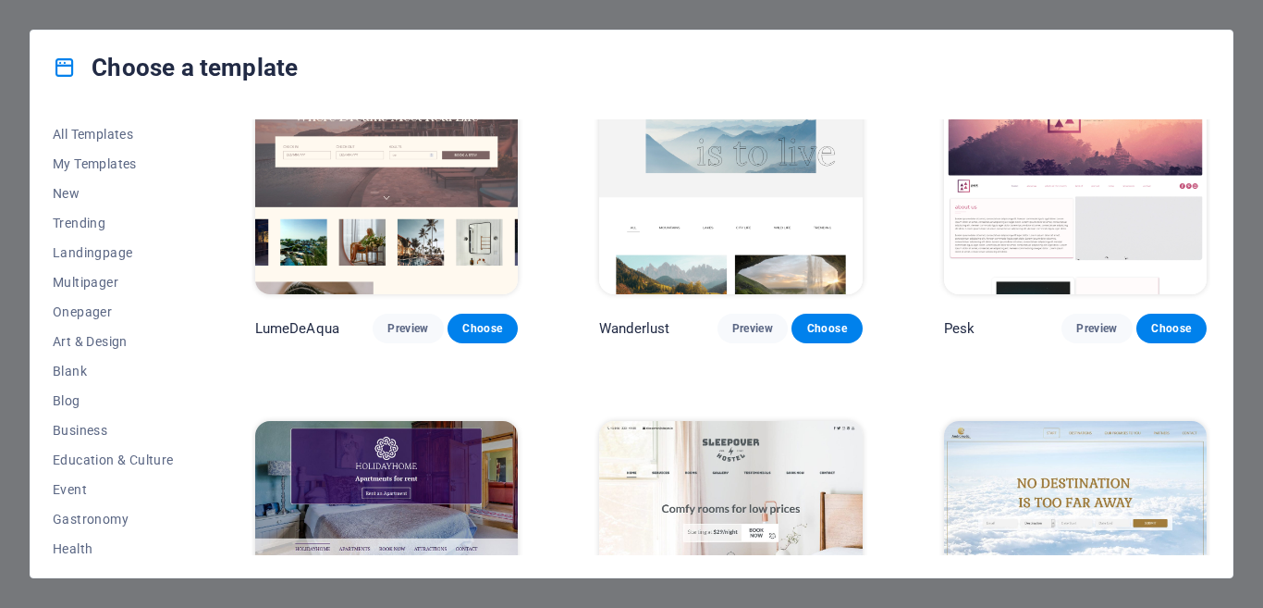
scroll to position [137, 0]
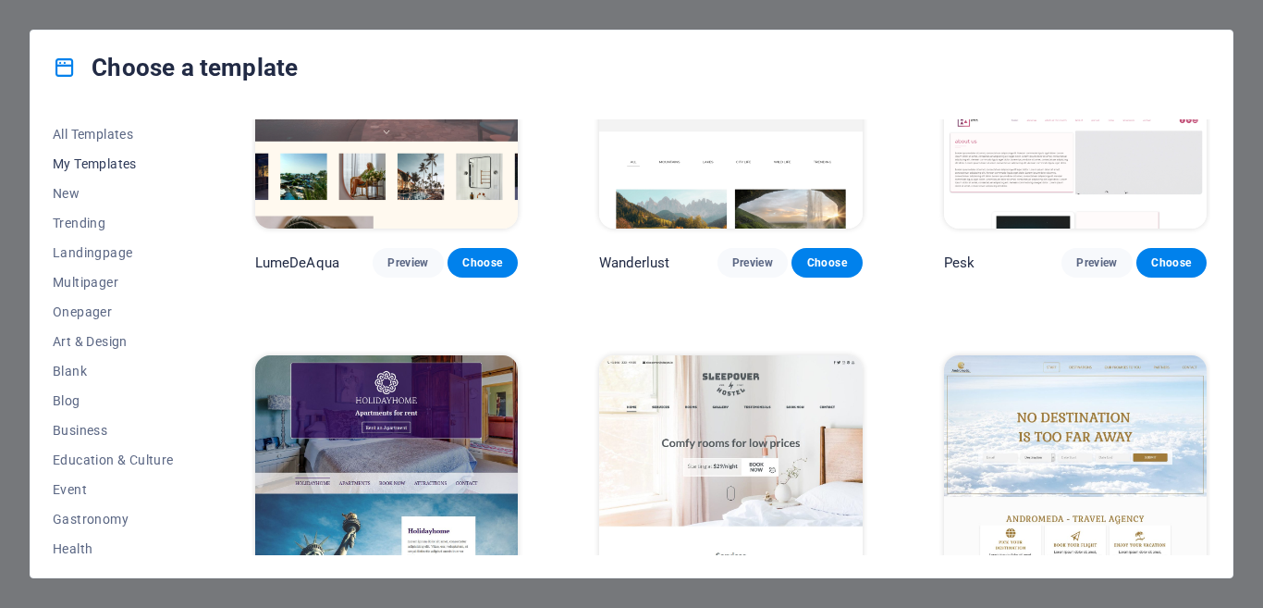
click at [126, 162] on span "My Templates" at bounding box center [113, 163] width 121 height 15
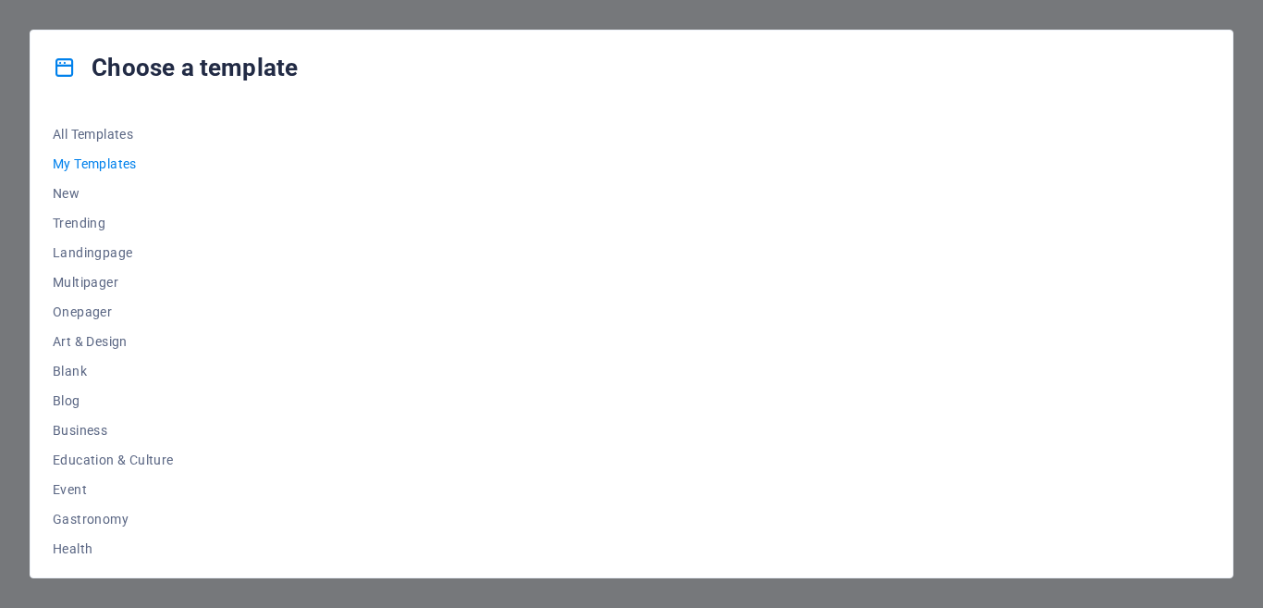
scroll to position [0, 0]
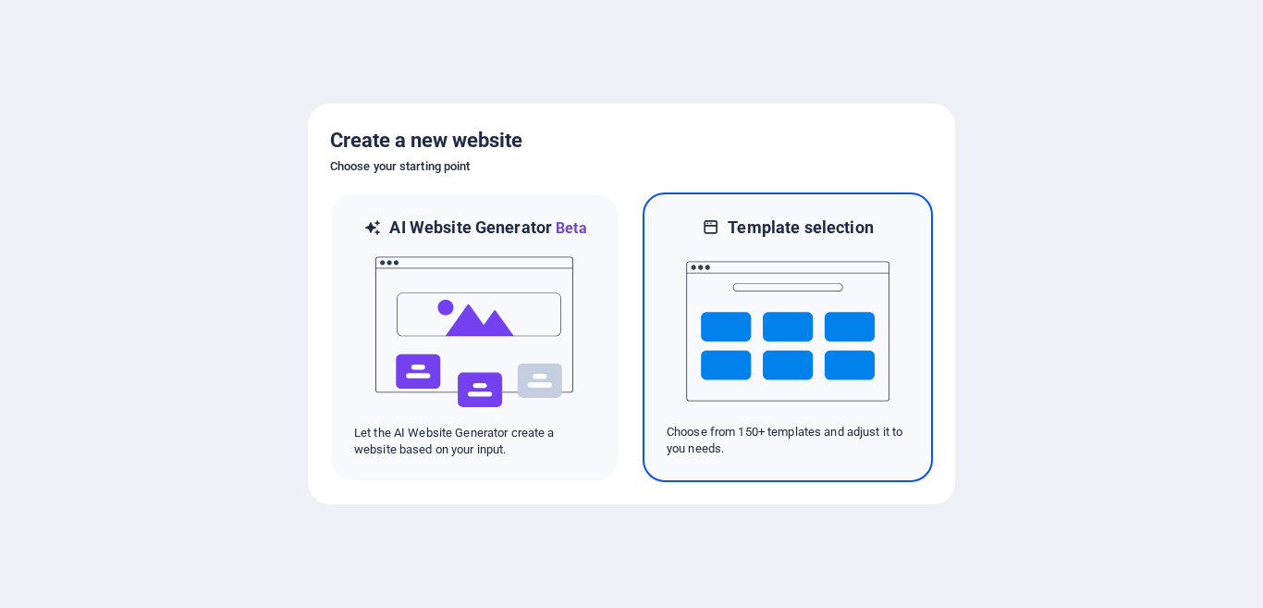
click at [818, 377] on img at bounding box center [787, 331] width 203 height 185
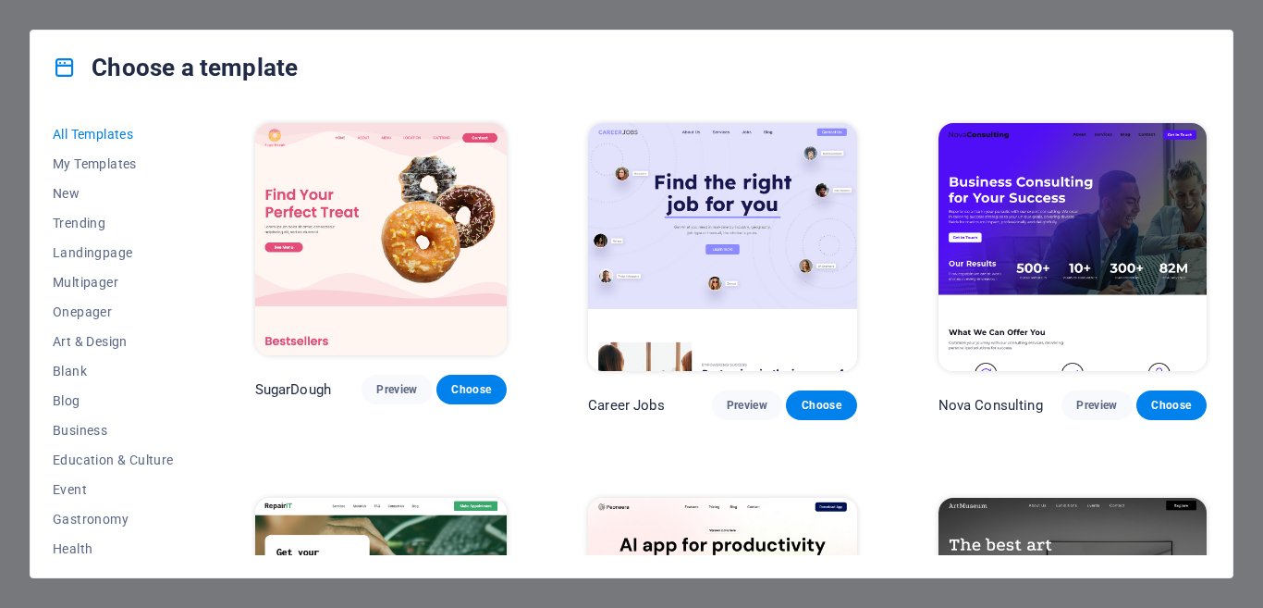
drag, startPoint x: 193, startPoint y: 326, endPoint x: 190, endPoint y: 356, distance: 30.6
click at [190, 356] on div "All Templates My Templates New Trending Landingpage Multipager Onepager Art & D…" at bounding box center [124, 337] width 143 height 436
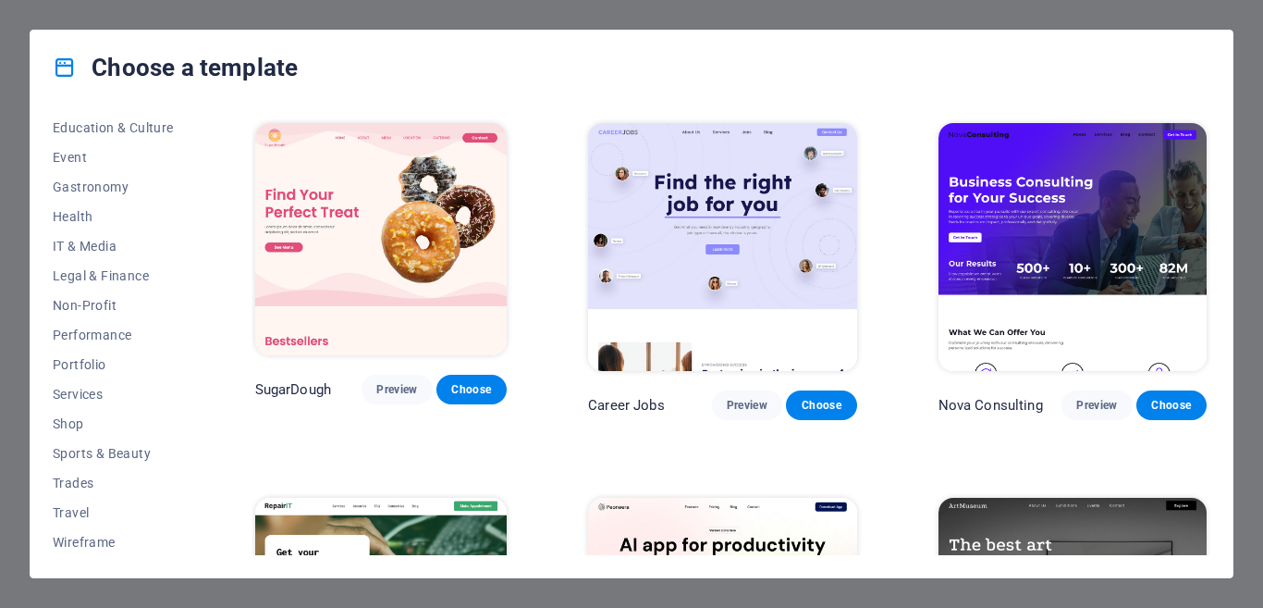
scroll to position [334, 0]
click at [73, 506] on span "Travel" at bounding box center [113, 510] width 121 height 15
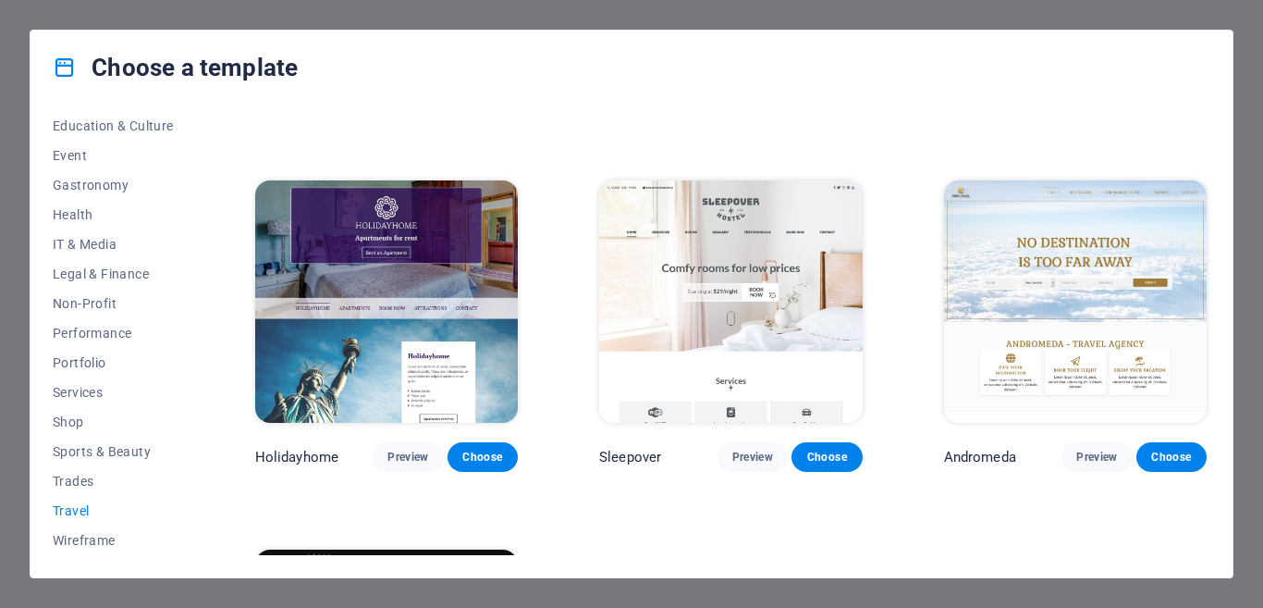
scroll to position [301, 0]
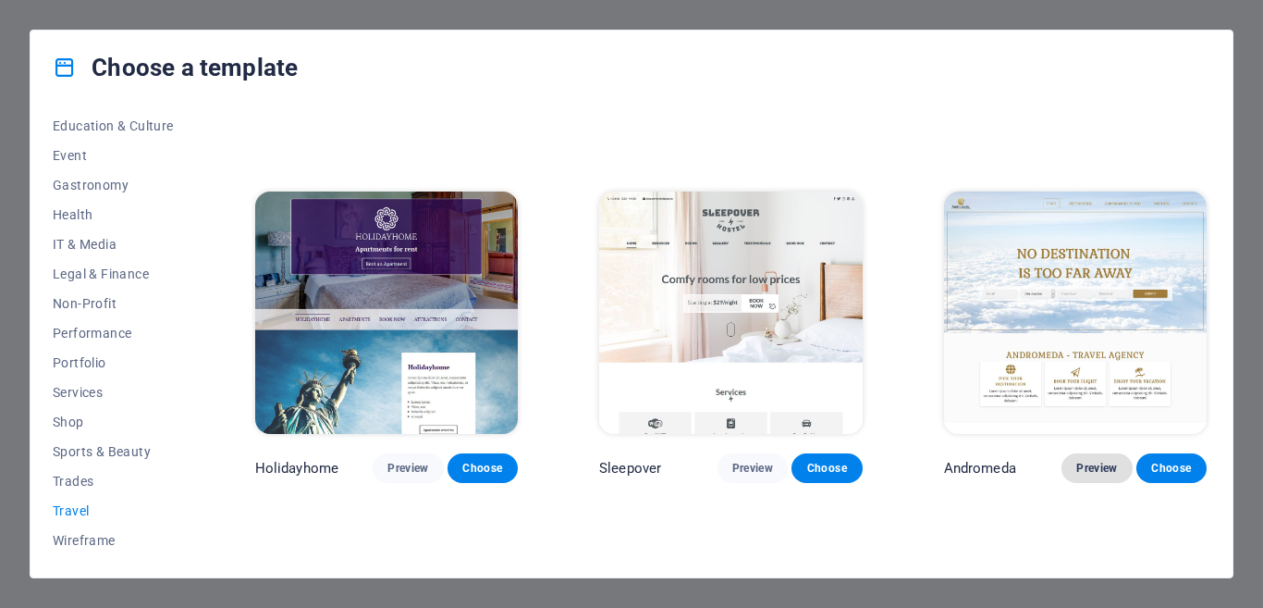
click at [1087, 461] on span "Preview" at bounding box center [1096, 468] width 41 height 15
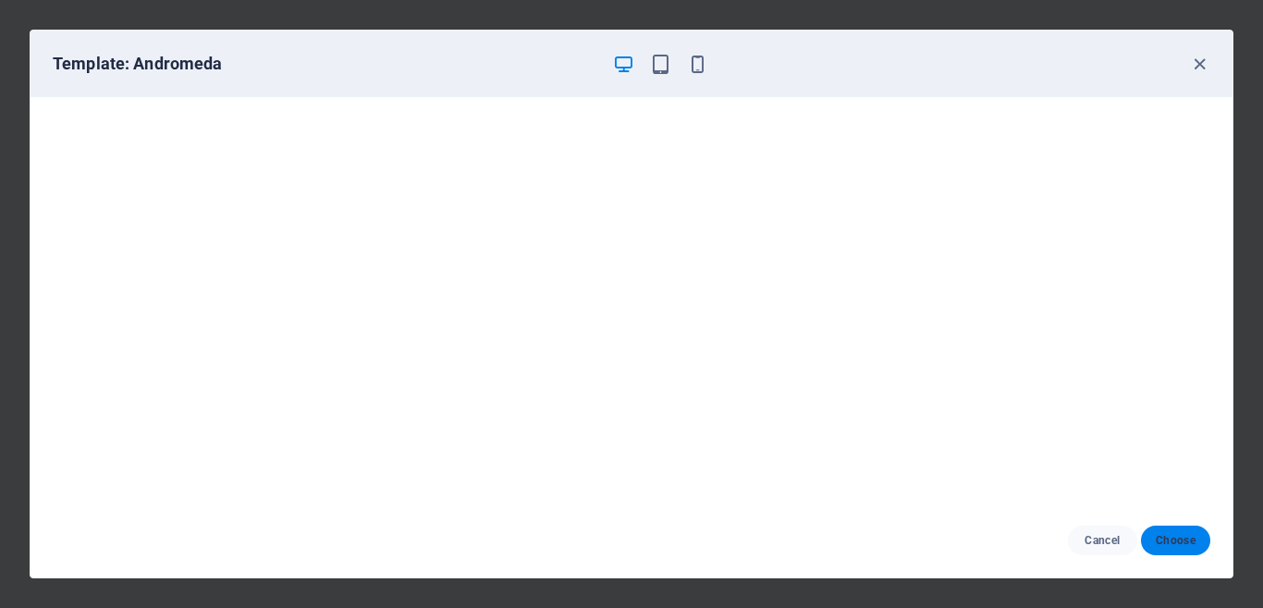
click at [1181, 543] on span "Choose" at bounding box center [1176, 540] width 40 height 15
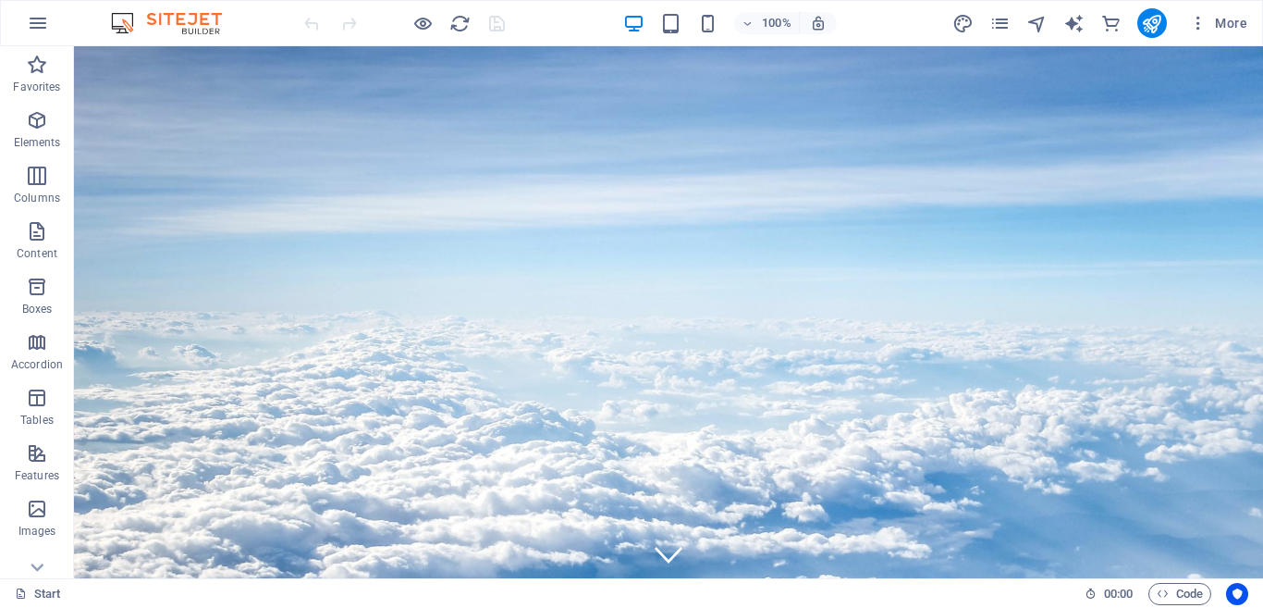
scroll to position [563, 0]
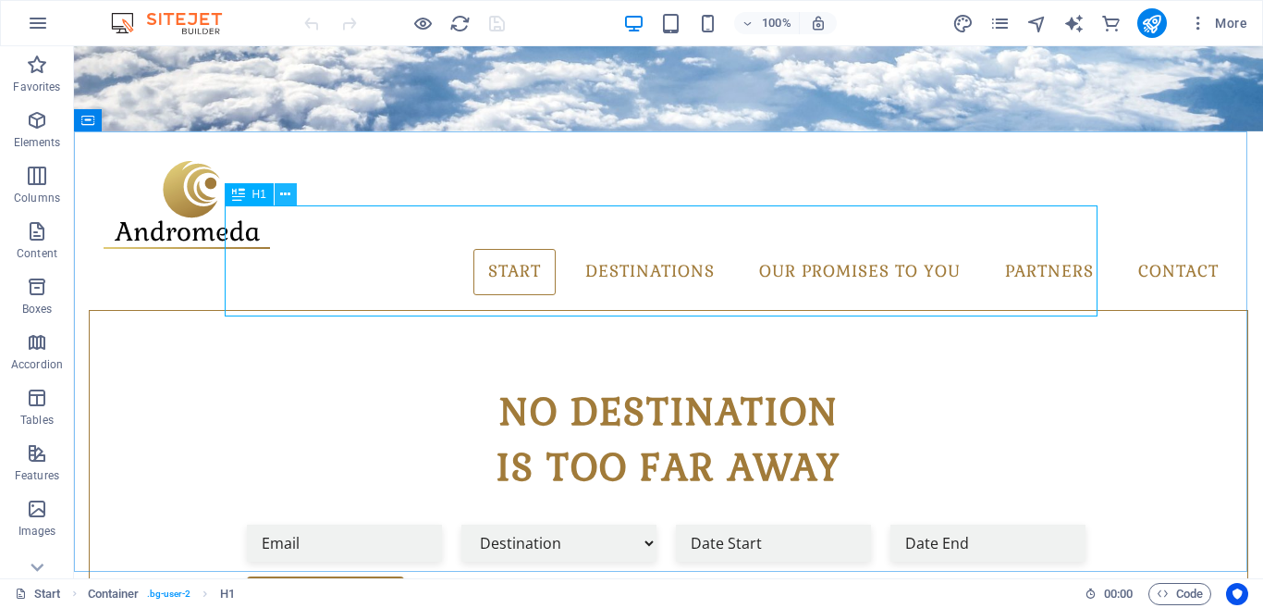
click at [281, 193] on icon at bounding box center [285, 194] width 10 height 19
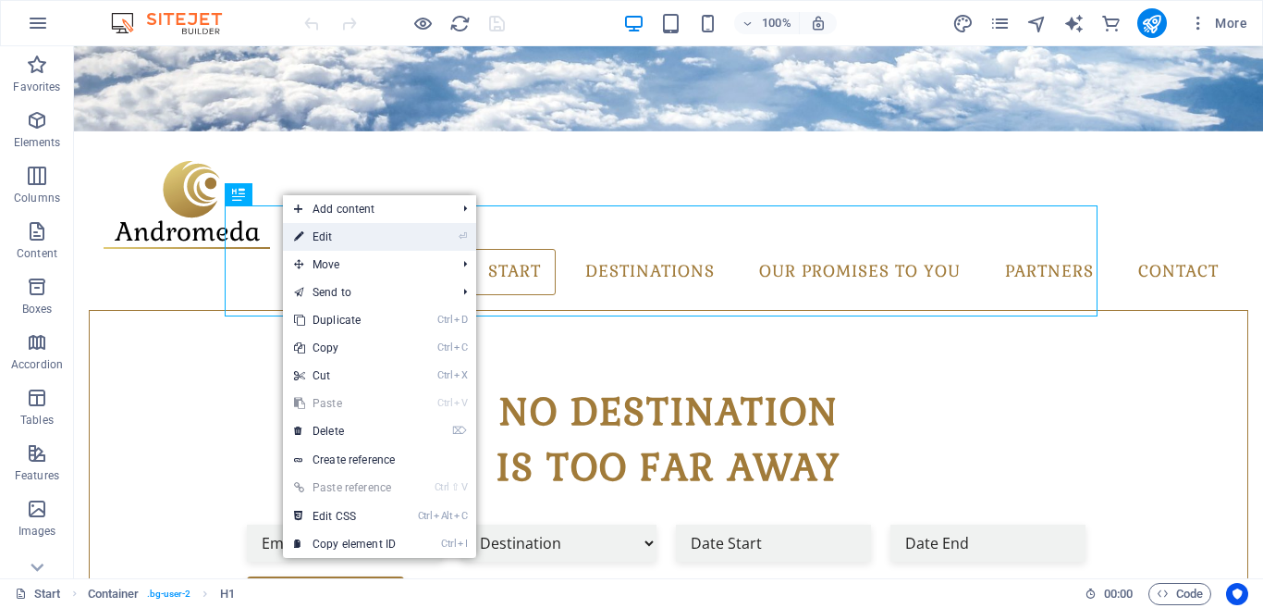
click at [315, 234] on link "⏎ Edit" at bounding box center [345, 237] width 124 height 28
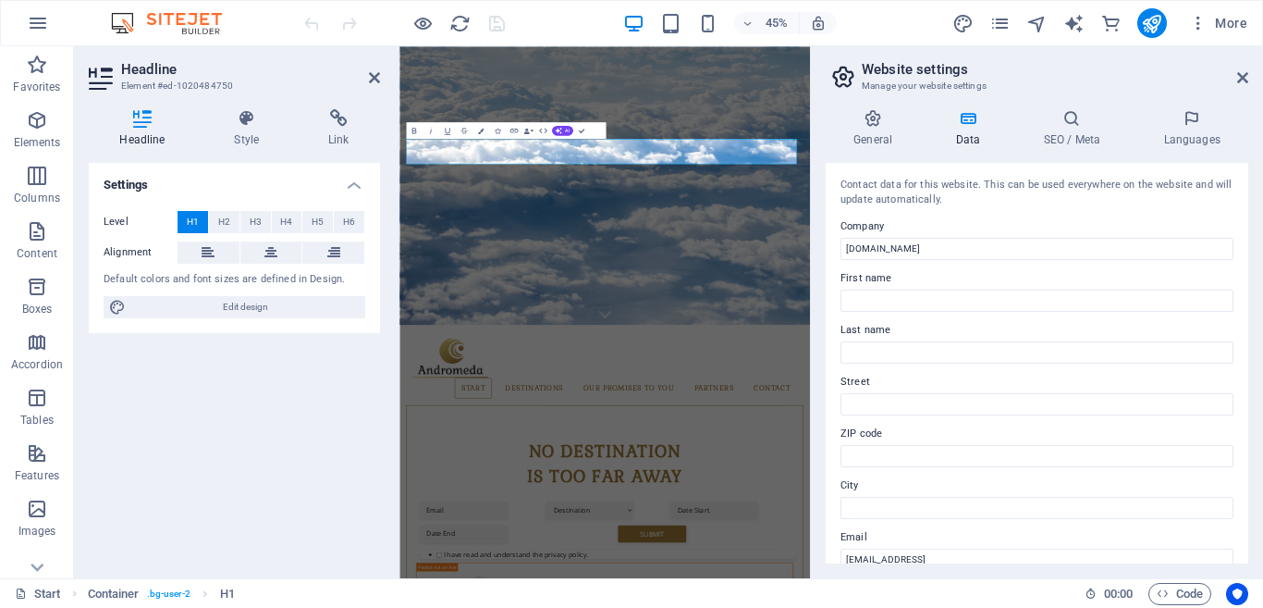
scroll to position [1051, 0]
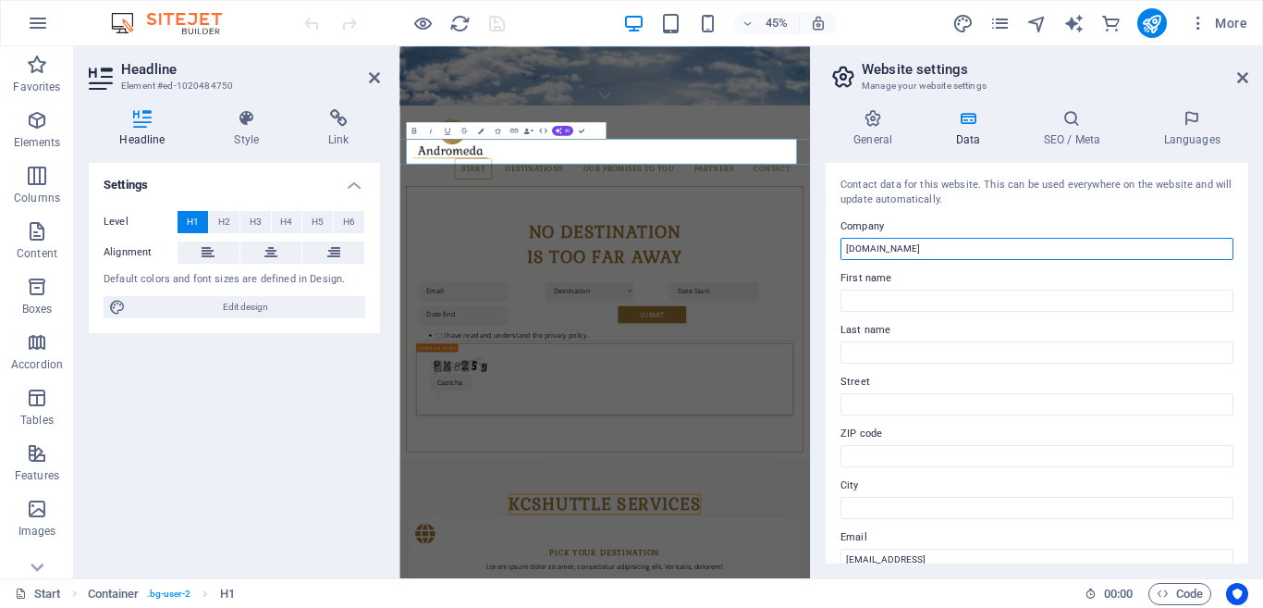
click at [940, 251] on input "[DOMAIN_NAME]" at bounding box center [1037, 249] width 393 height 22
click at [948, 245] on input "[DOMAIN_NAME]" at bounding box center [1037, 249] width 393 height 22
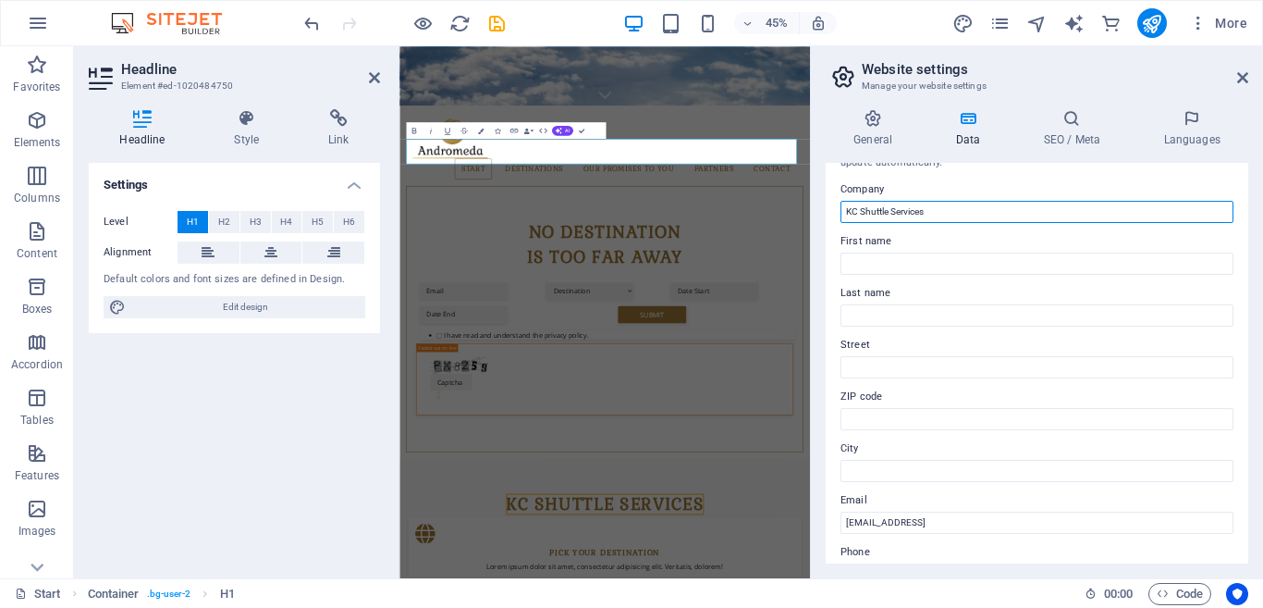
scroll to position [64, 0]
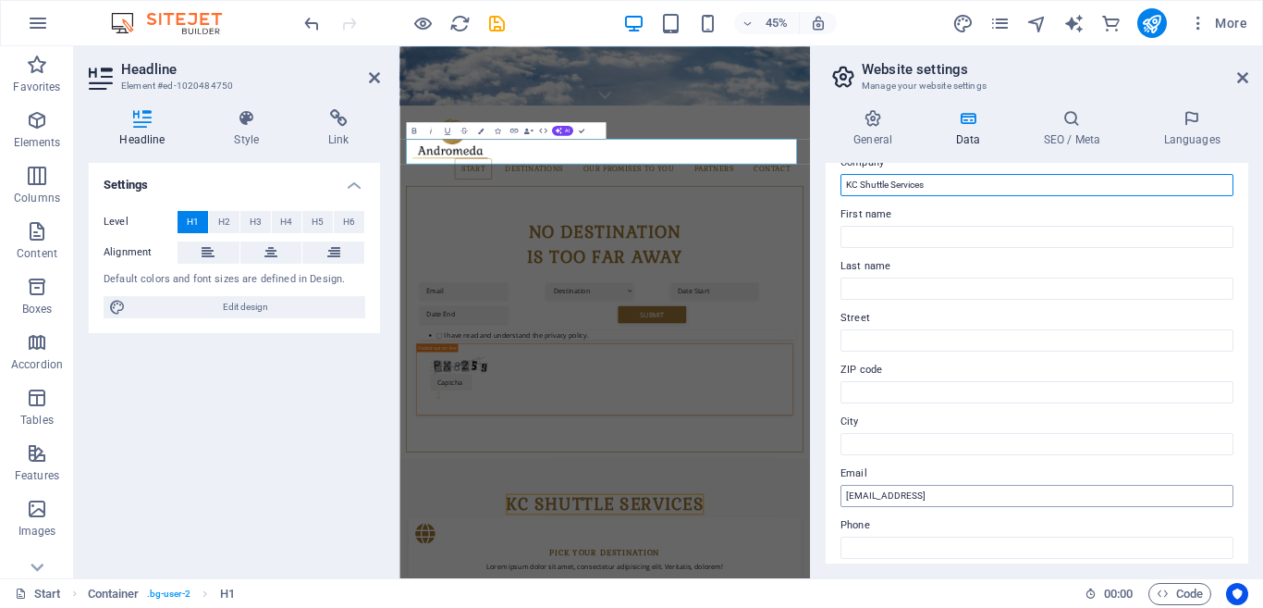
type input "KC Shuttle Services"
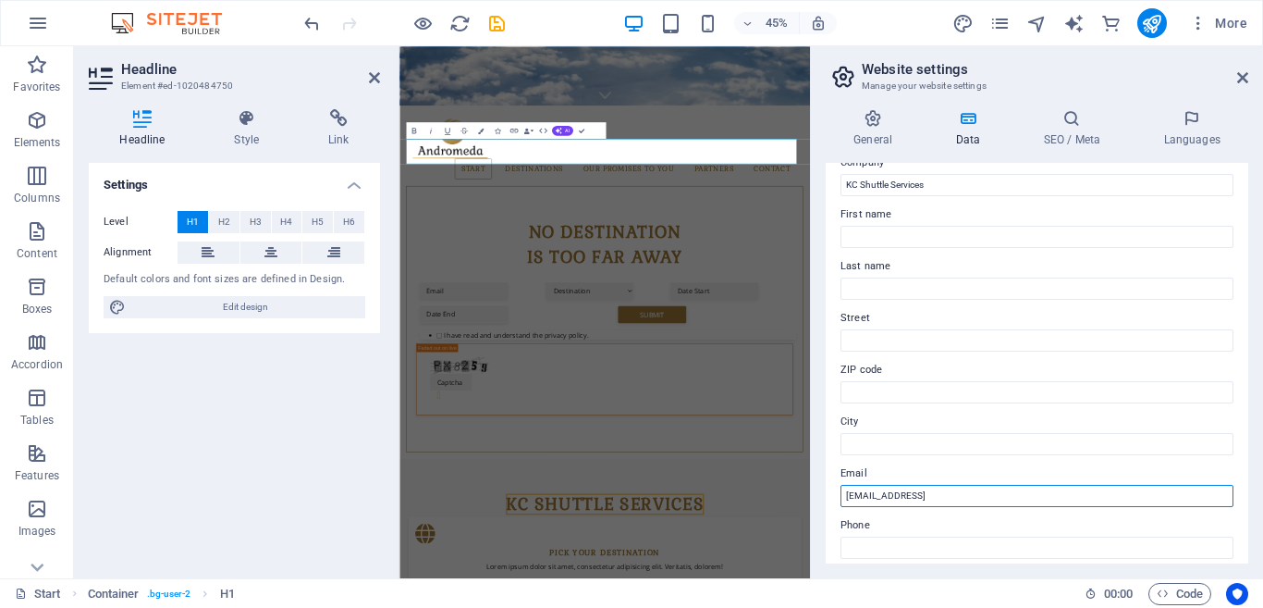
click at [1101, 496] on input "[EMAIL_ADDRESS]" at bounding box center [1037, 496] width 393 height 22
click at [1101, 496] on input "[PERSON_NAME]" at bounding box center [1037, 496] width 393 height 22
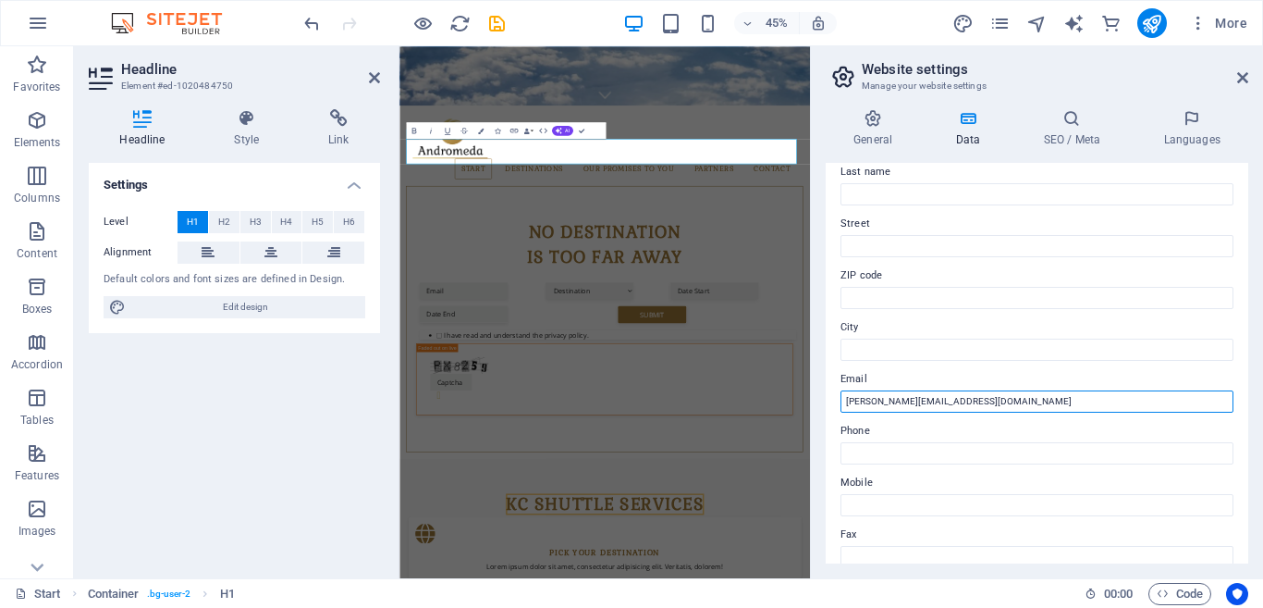
scroll to position [172, 0]
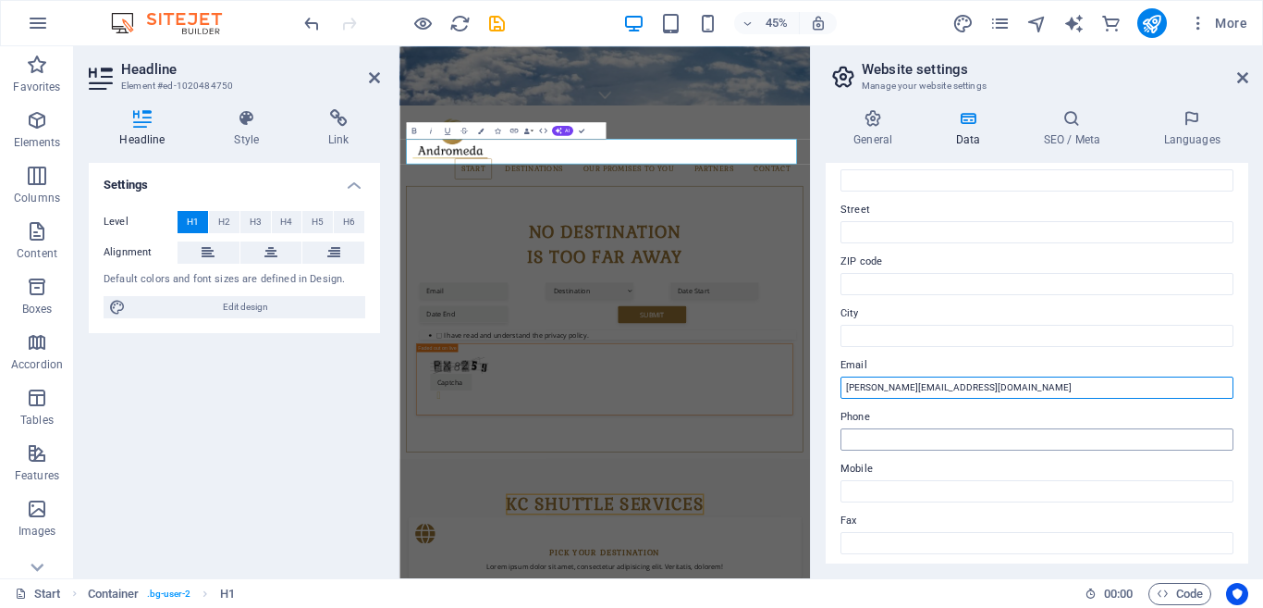
type input "[PERSON_NAME][EMAIL_ADDRESS][DOMAIN_NAME]"
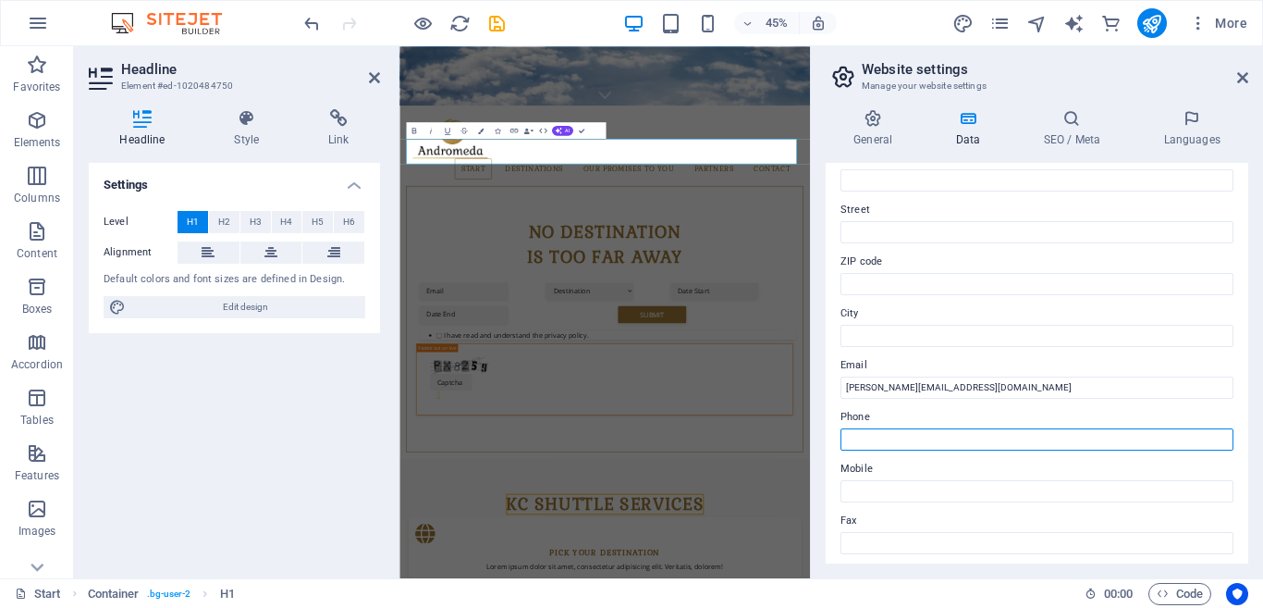
click at [1086, 445] on input "Phone" at bounding box center [1037, 439] width 393 height 22
type input "060 997 5077"
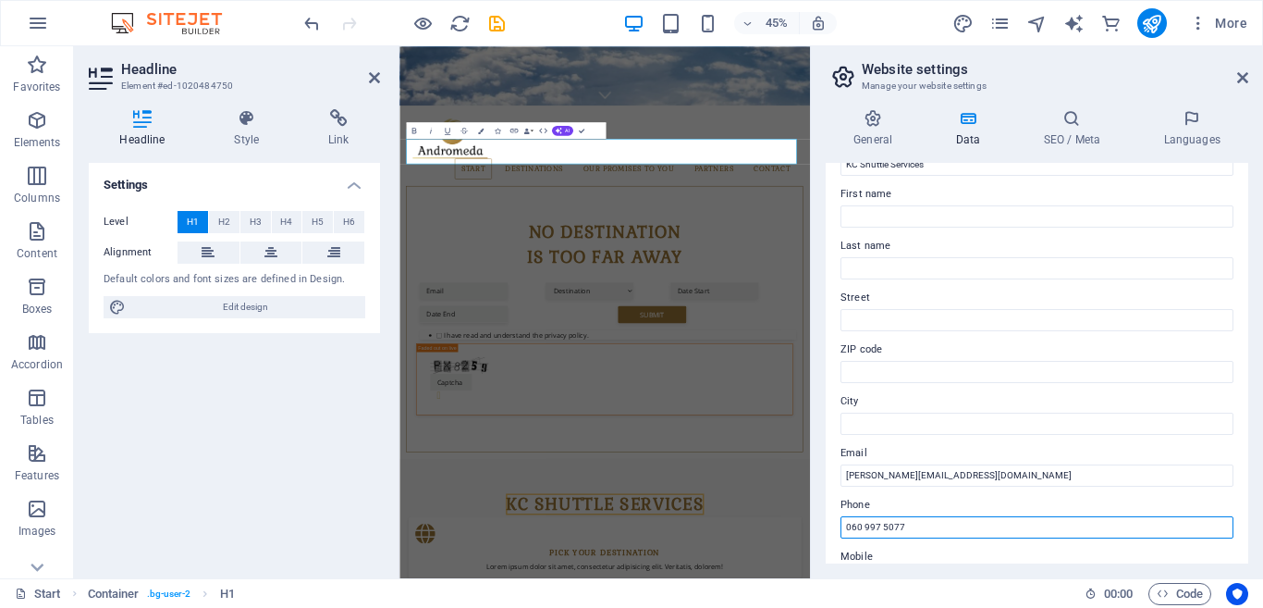
scroll to position [82, 0]
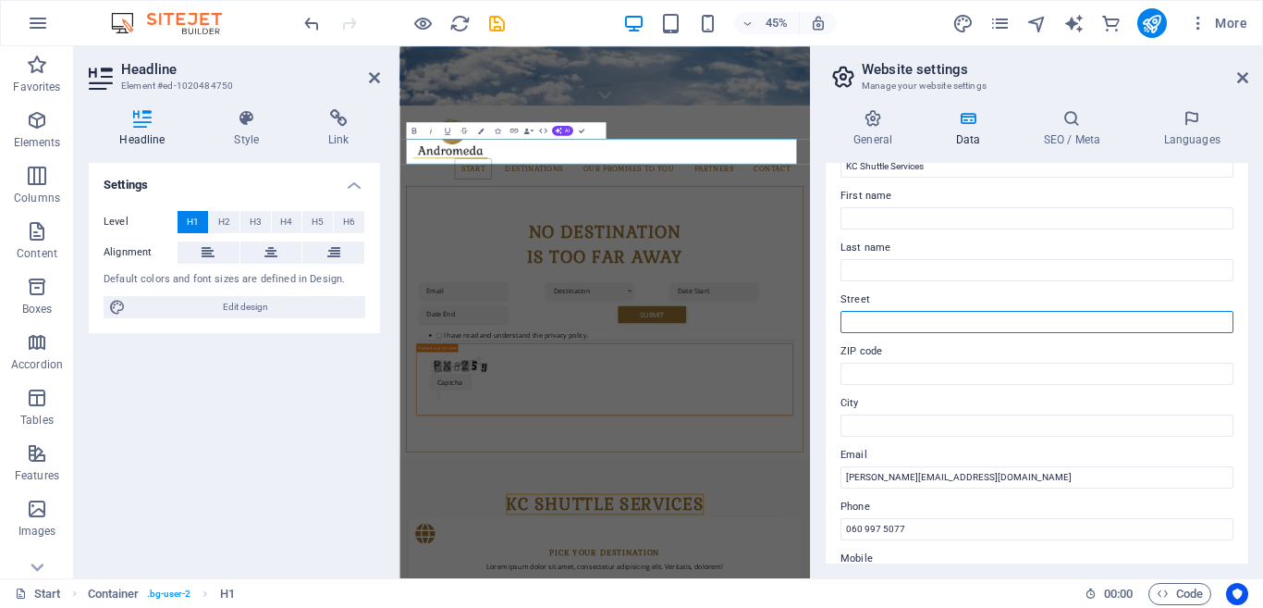
click at [953, 325] on input "Street" at bounding box center [1037, 322] width 393 height 22
type input "[STREET_ADDRESS],"
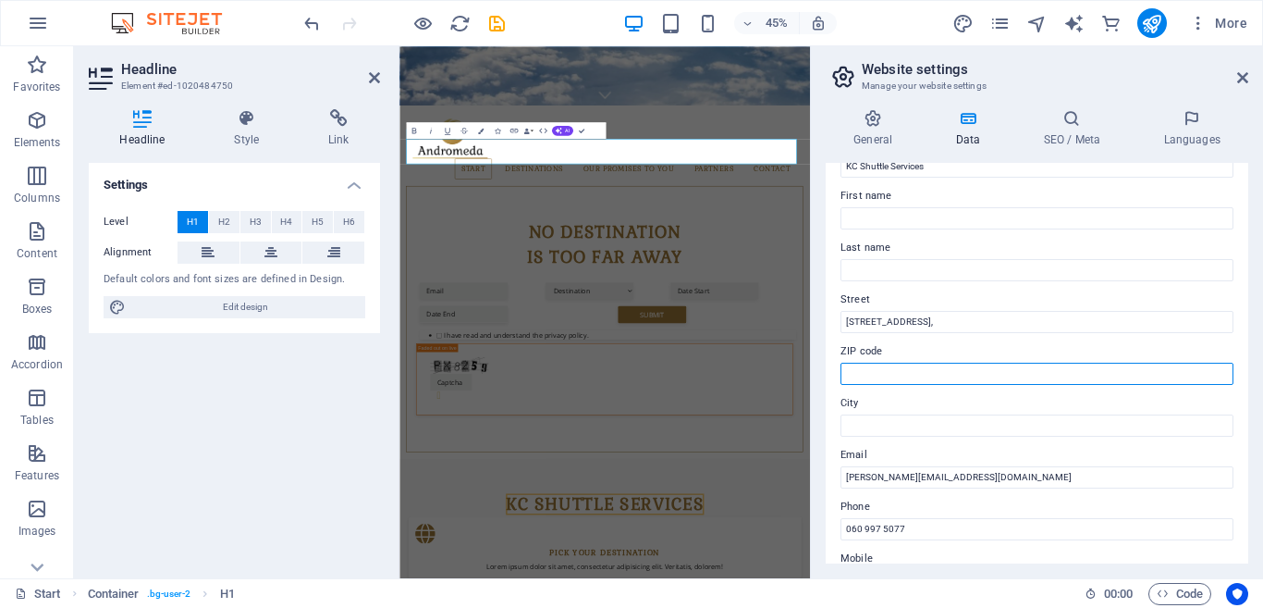
type input "7655"
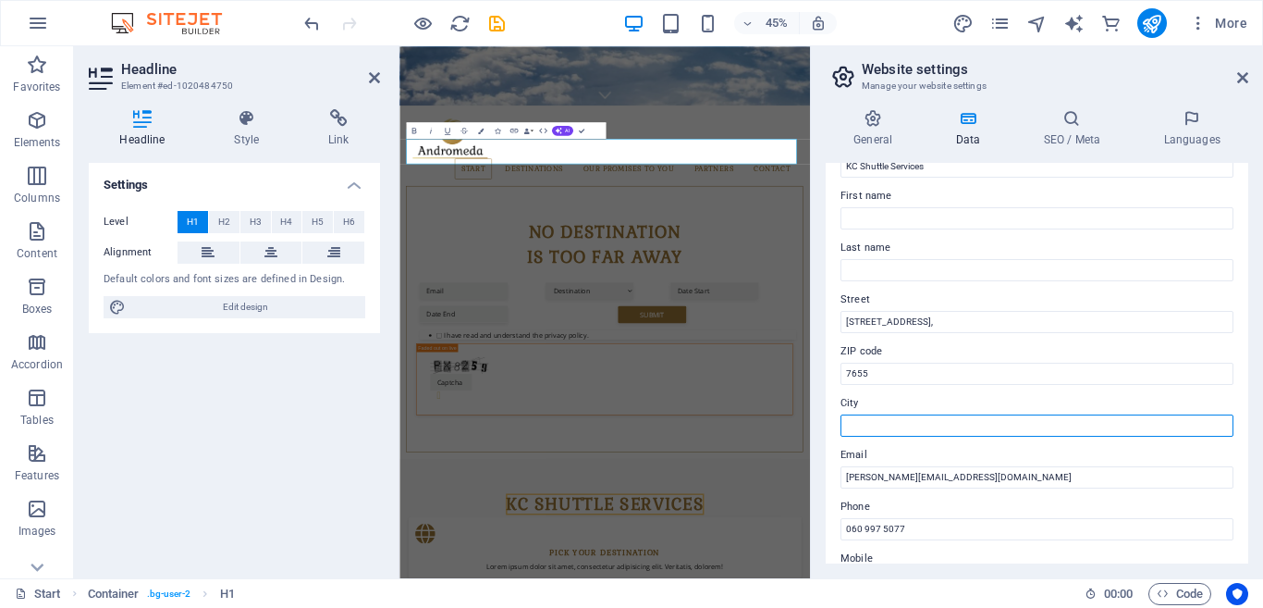
type input "[GEOGRAPHIC_DATA], [GEOGRAPHIC_DATA]"
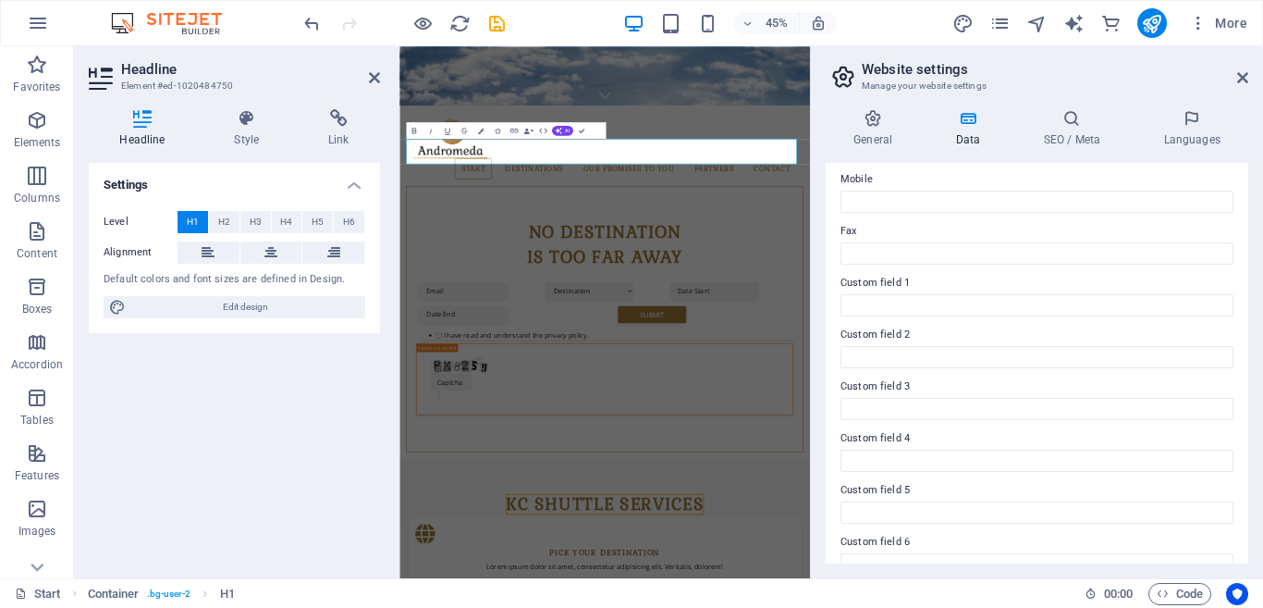
scroll to position [488, 0]
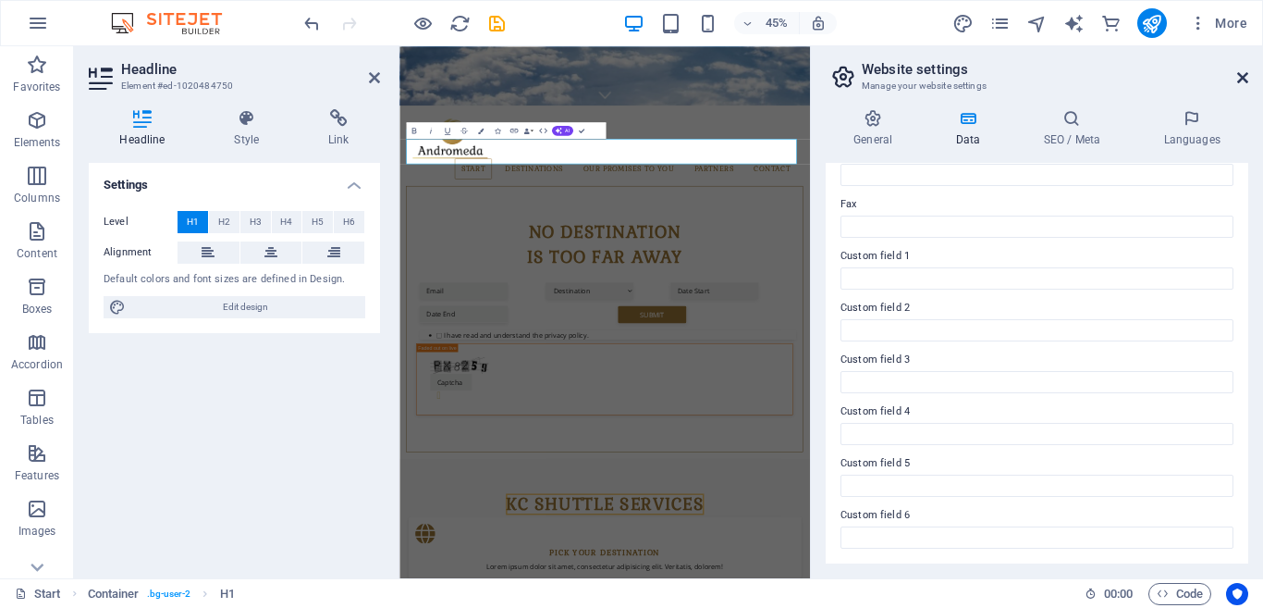
click at [1238, 76] on icon at bounding box center [1242, 77] width 11 height 15
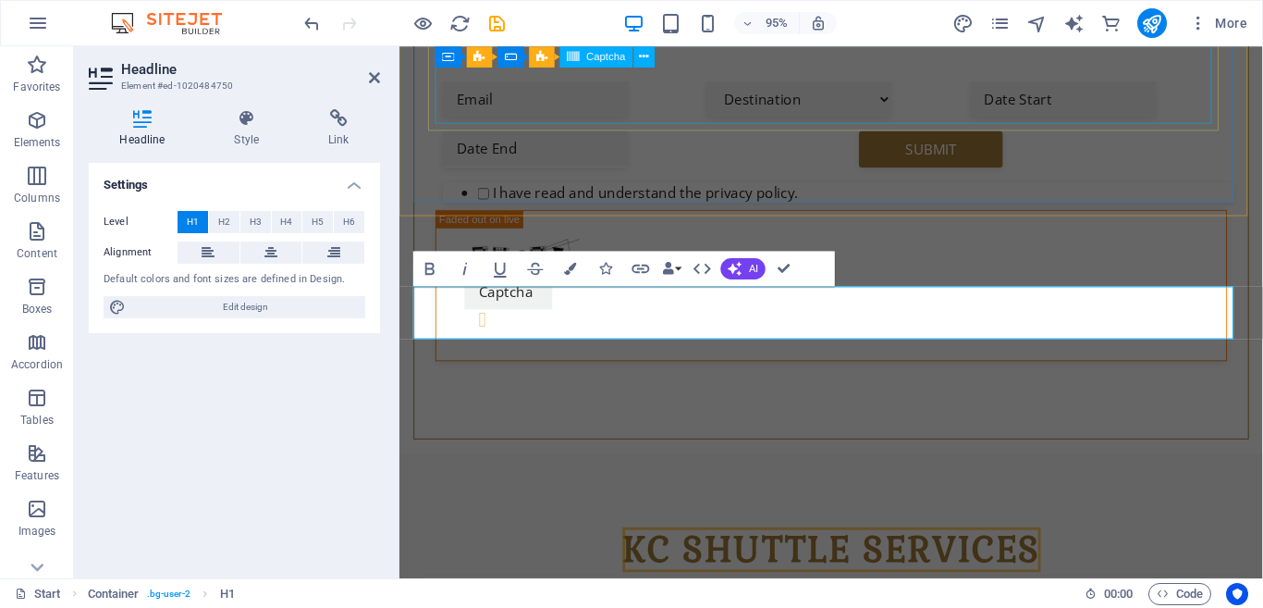
scroll to position [516, 0]
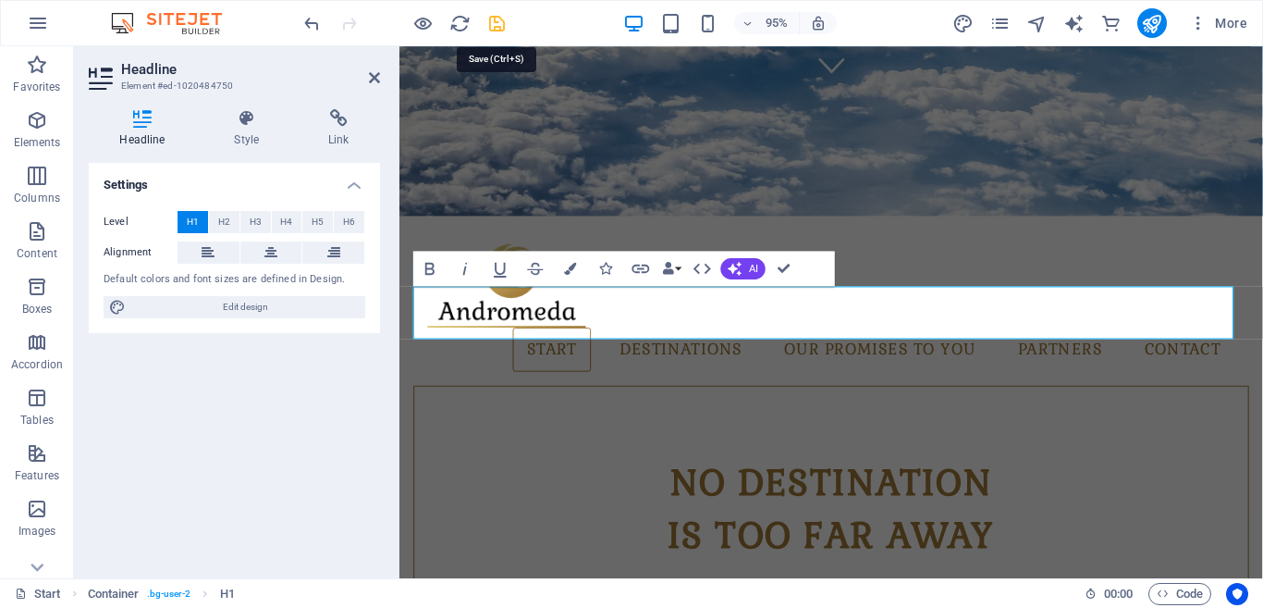
click at [494, 21] on icon "save" at bounding box center [496, 23] width 21 height 21
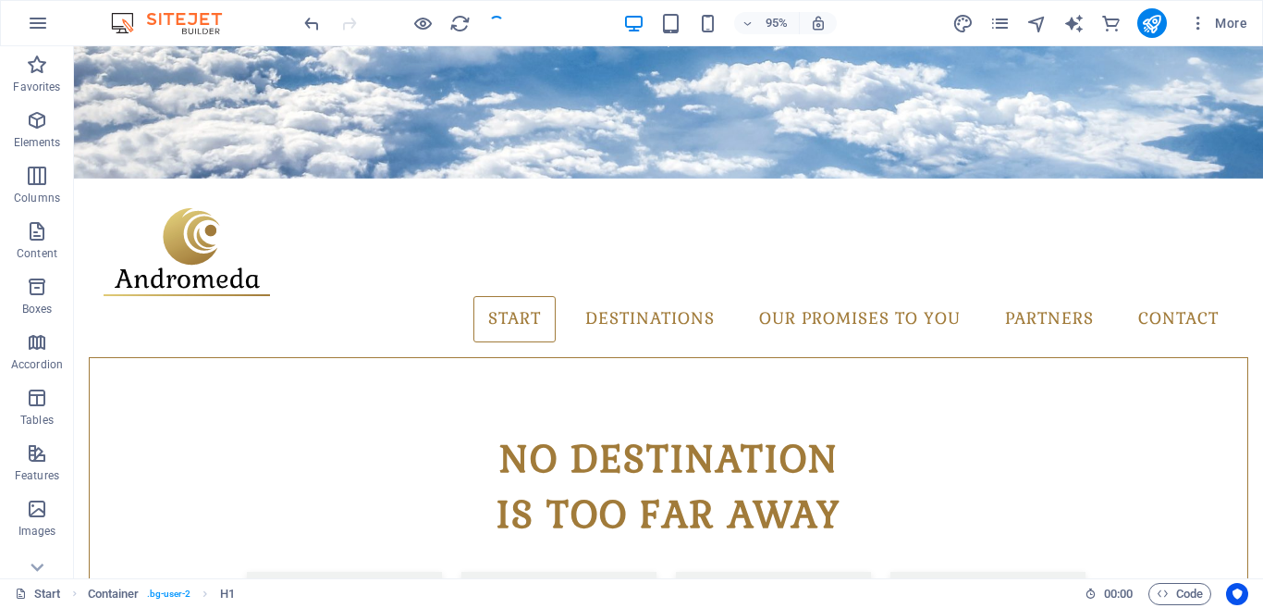
checkbox input "false"
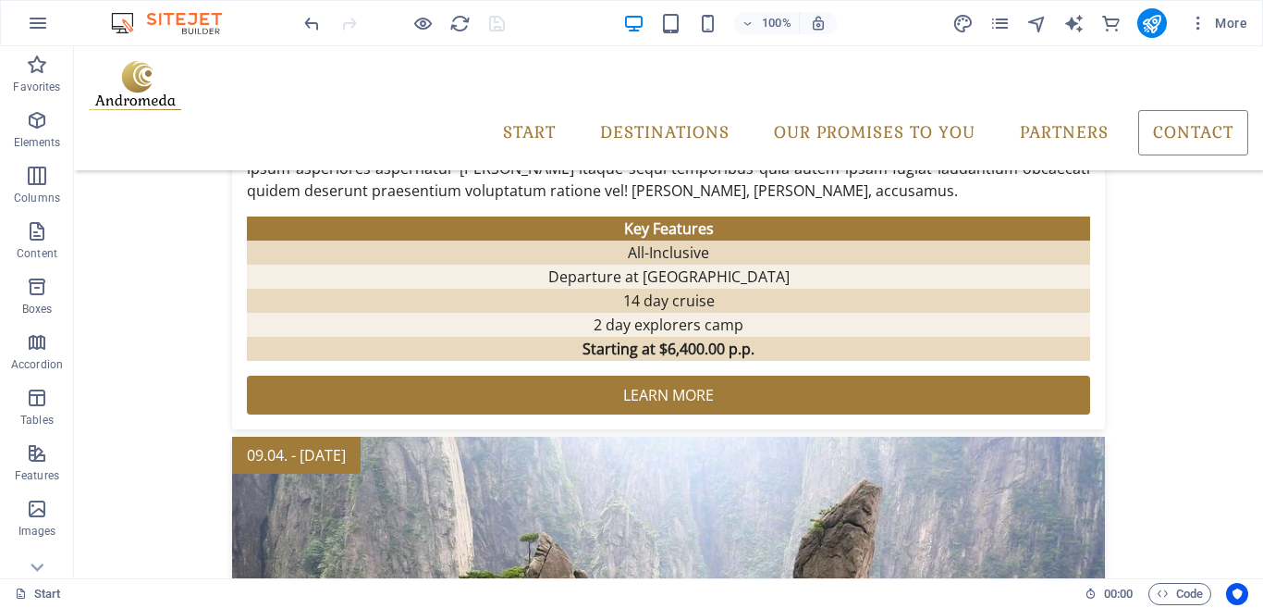
scroll to position [3727, 0]
